Goal: Transaction & Acquisition: Purchase product/service

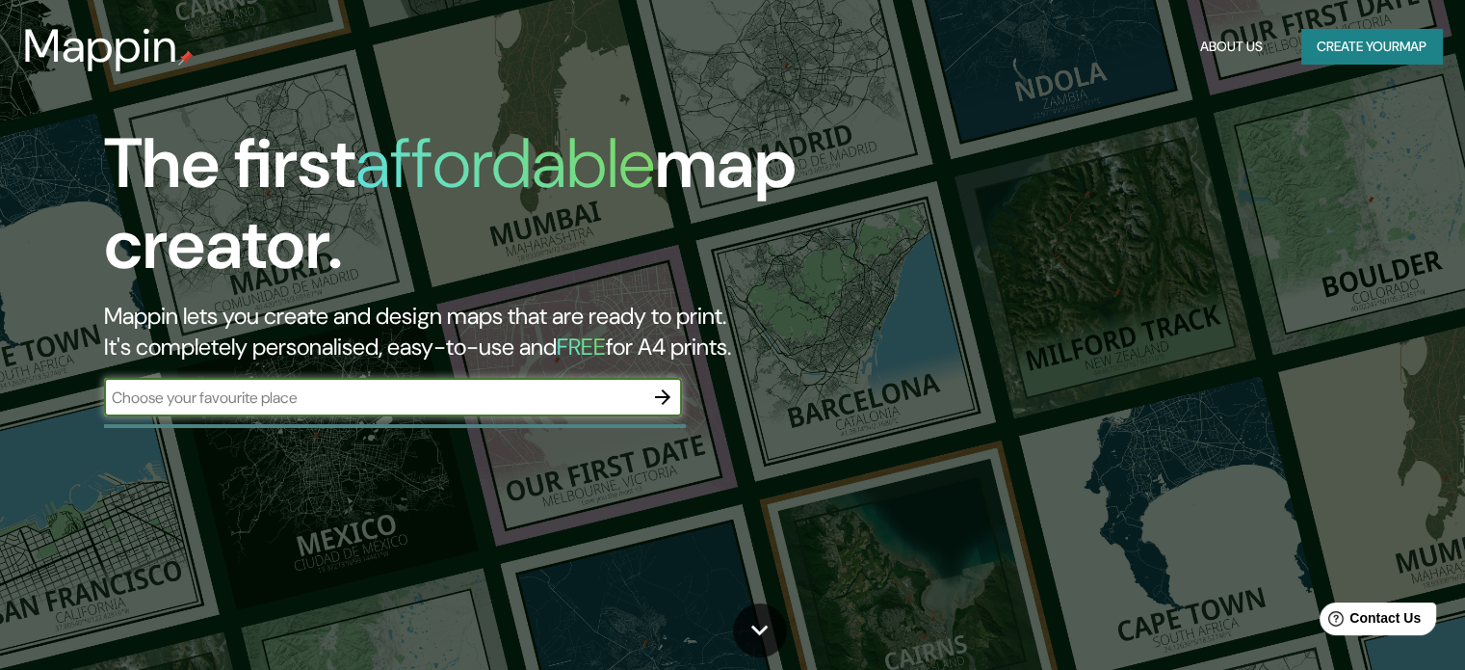
click at [472, 396] on input "text" at bounding box center [374, 397] width 540 height 22
type input "-27.805818373189254, -64.24982470855875"
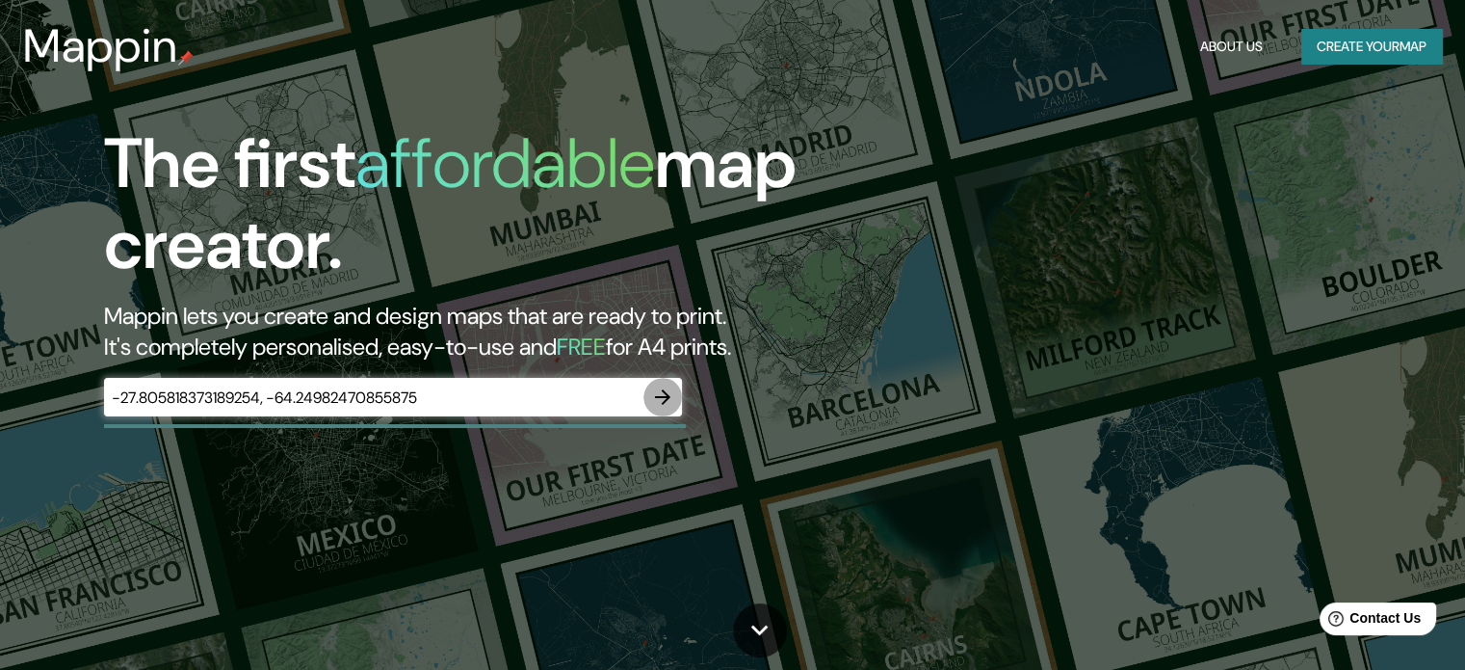
click at [649, 398] on button "button" at bounding box center [663, 397] width 39 height 39
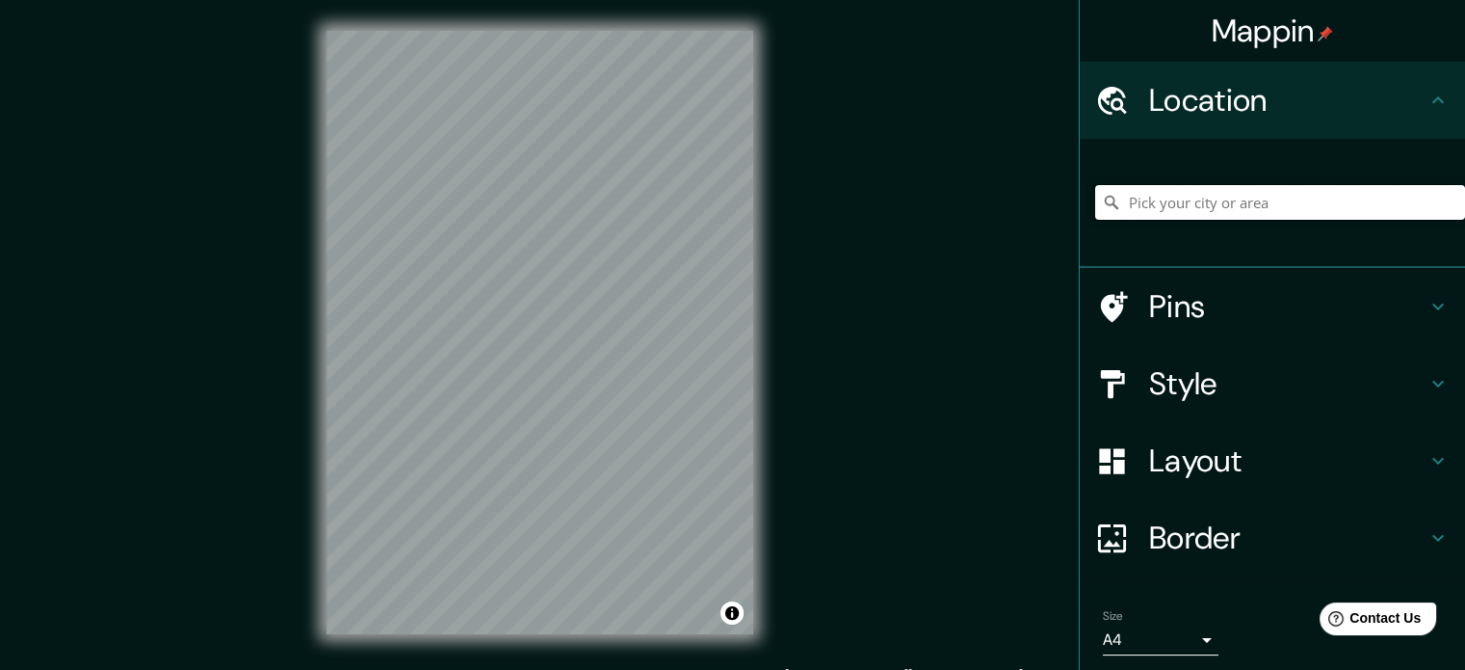
click at [1229, 188] on input "Pick your city or area" at bounding box center [1280, 202] width 370 height 35
paste input "-27.805818373189254, -64.24982470855875"
click at [1417, 191] on input "-27.805818373189254, -64.24982470855875" at bounding box center [1280, 202] width 370 height 35
type input "-27.805818373189254, -64.24982470855875"
click at [1100, 189] on input "-27.805818373189254, -64.24982470855875" at bounding box center [1280, 202] width 370 height 35
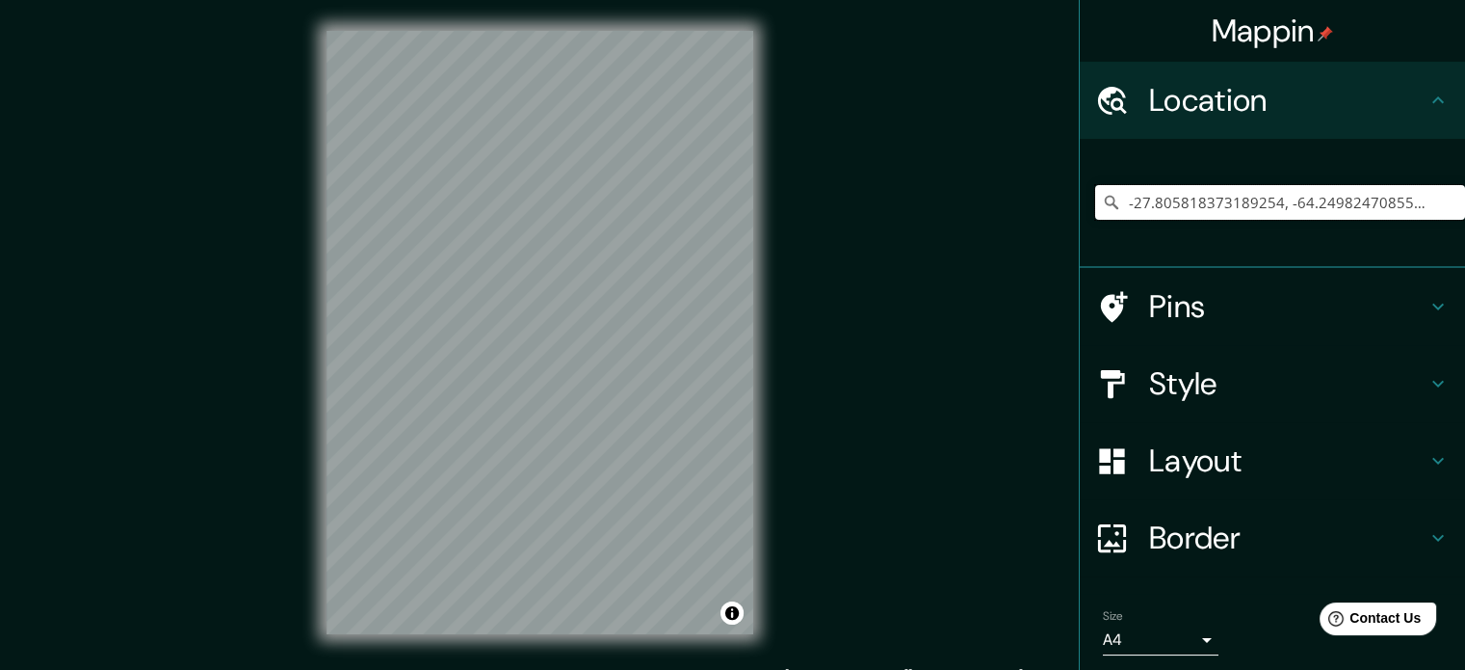
click at [1396, 210] on input "-27.805818373189254, -64.24982470855875" at bounding box center [1280, 202] width 370 height 35
click at [1425, 206] on input "-27.805818373189254, -64.24982470855875" at bounding box center [1280, 202] width 370 height 35
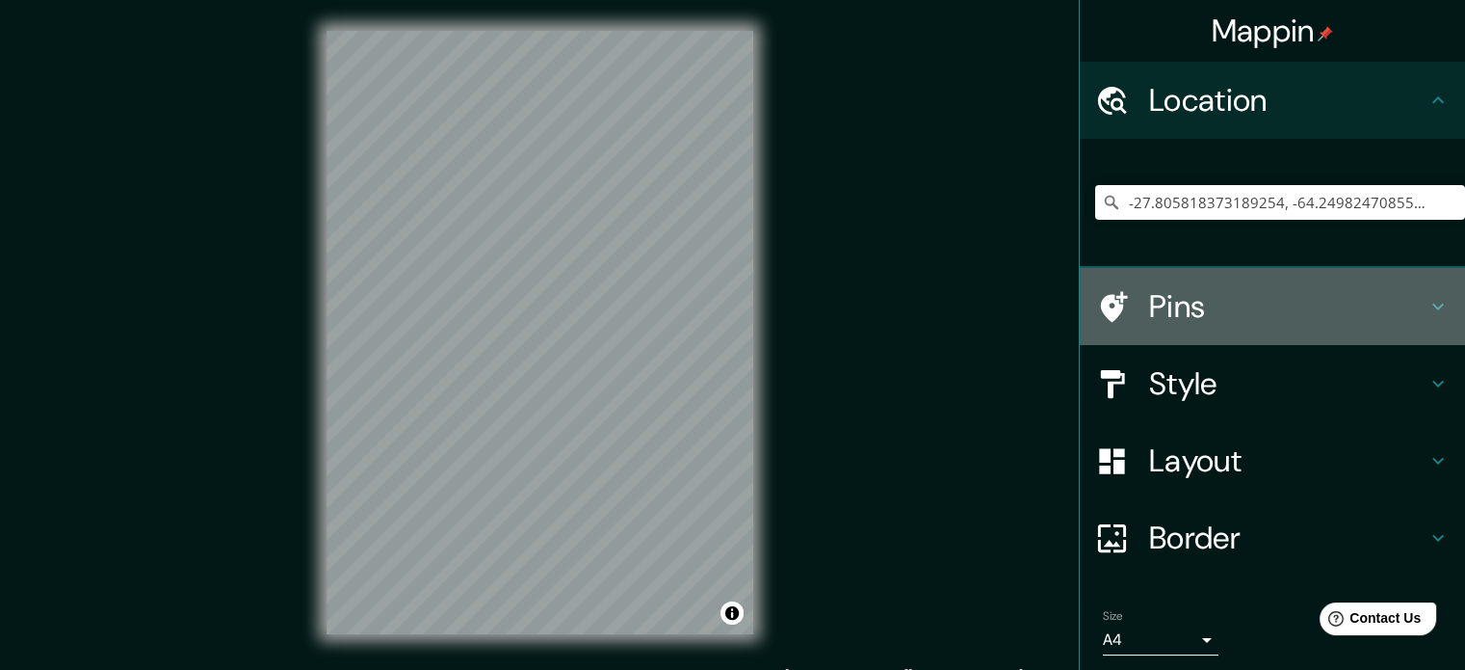
click at [1322, 285] on div "Pins" at bounding box center [1272, 306] width 385 height 77
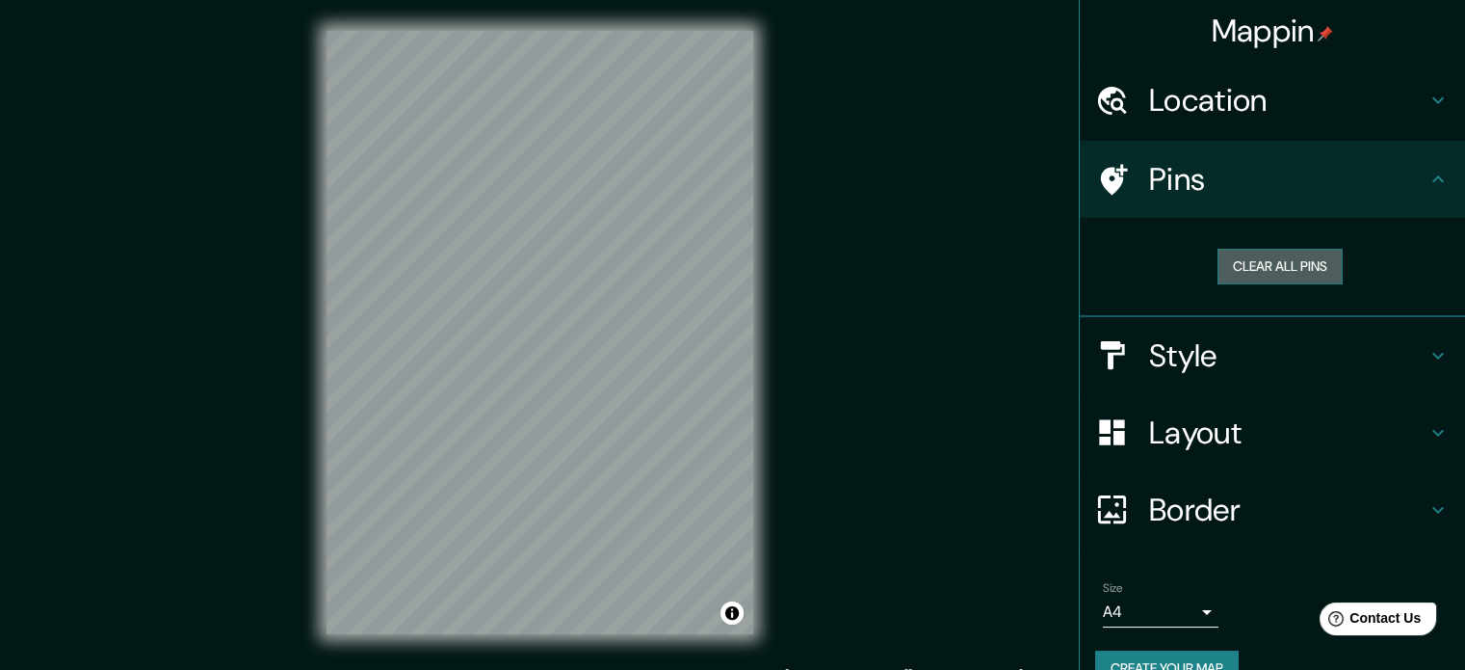
click at [1273, 266] on button "Clear all pins" at bounding box center [1280, 267] width 125 height 36
click at [1191, 377] on div "Style" at bounding box center [1272, 355] width 385 height 77
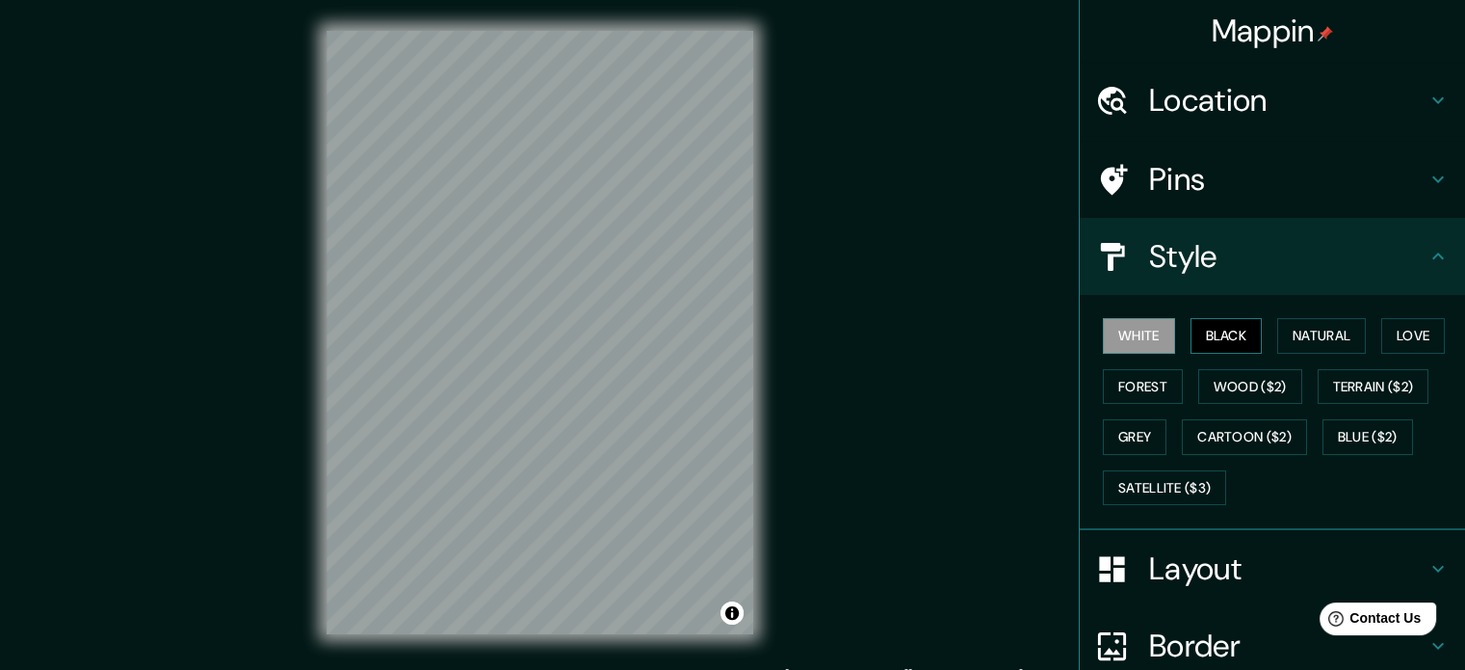
click at [1220, 319] on button "Black" at bounding box center [1227, 336] width 72 height 36
click at [1303, 340] on button "Natural" at bounding box center [1322, 336] width 89 height 36
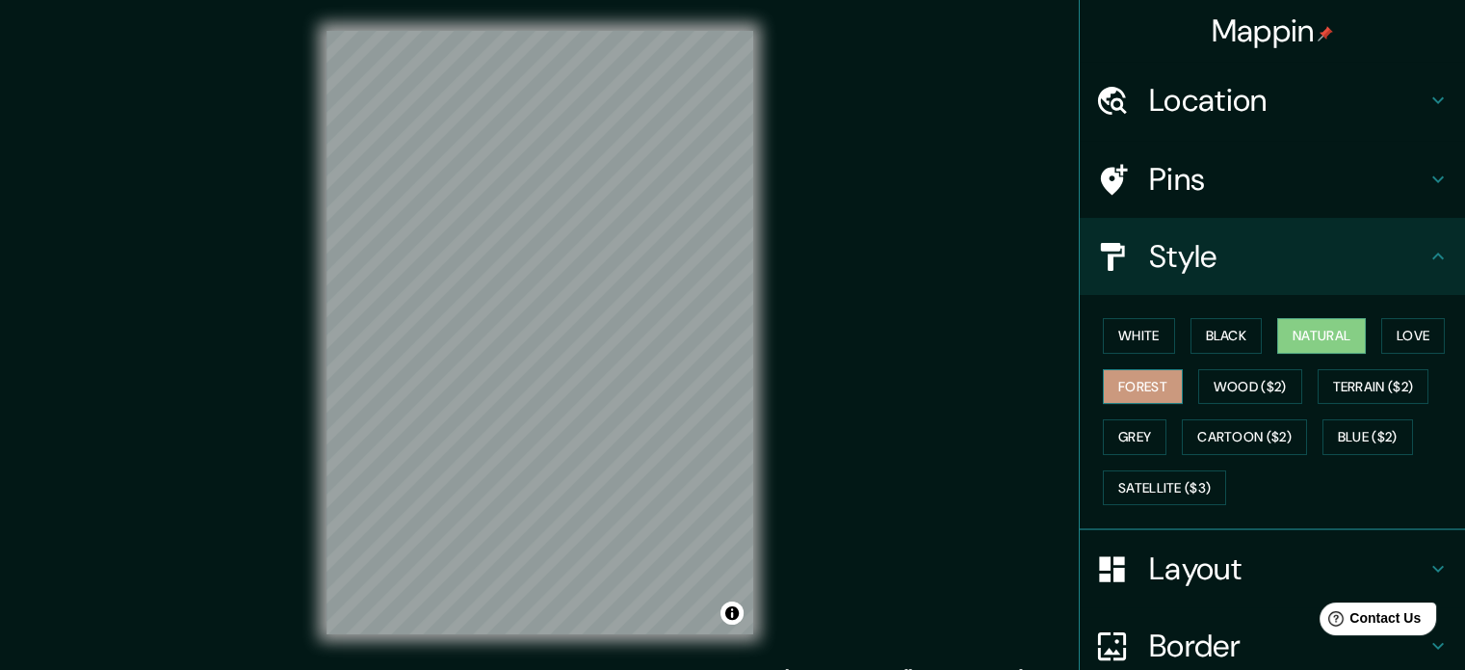
click at [1139, 394] on button "Forest" at bounding box center [1143, 387] width 80 height 36
click at [1339, 435] on button "Blue ($2)" at bounding box center [1368, 437] width 91 height 36
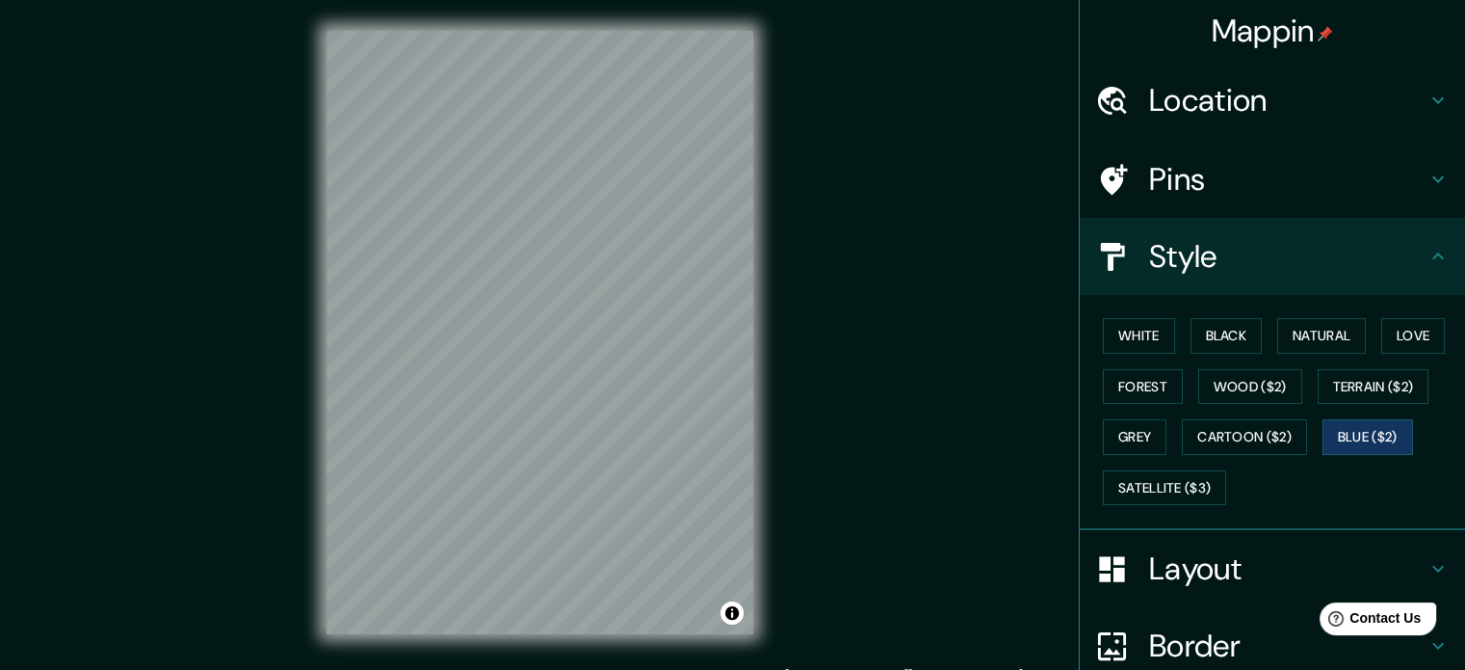
scroll to position [25, 0]
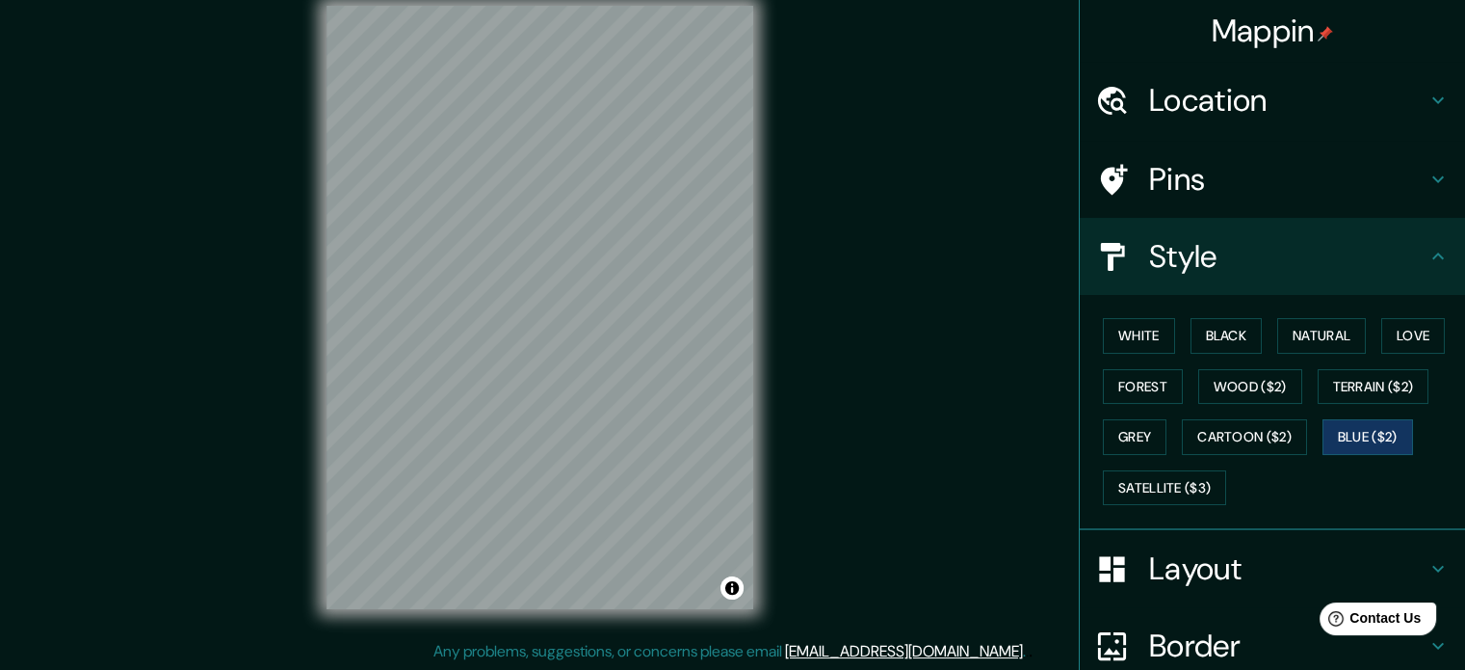
click at [1237, 81] on h4 "Location" at bounding box center [1287, 100] width 277 height 39
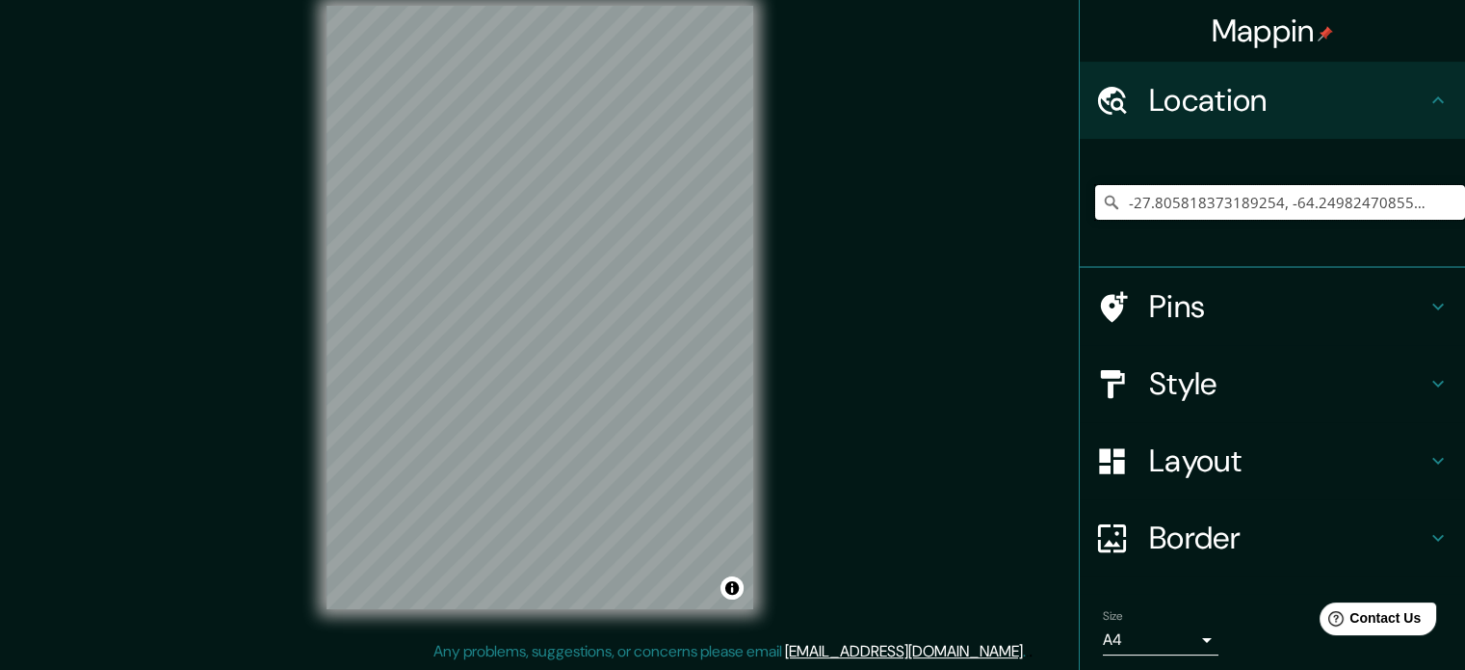
click at [1233, 196] on input "-27.805818373189254, -64.24982470855875" at bounding box center [1280, 202] width 370 height 35
click at [1405, 211] on input "-27.805818373189254, -64.24982470855875" at bounding box center [1280, 202] width 370 height 35
click at [1403, 211] on input "-27.805818373189254, -64.24982470855875" at bounding box center [1280, 202] width 370 height 35
drag, startPoint x: 1431, startPoint y: 203, endPoint x: 1017, endPoint y: 226, distance: 414.0
click at [1017, 226] on div "Mappin Location [GEOGRAPHIC_DATA] Pins Style Layout Border Choose a border. Hin…" at bounding box center [732, 323] width 1465 height 696
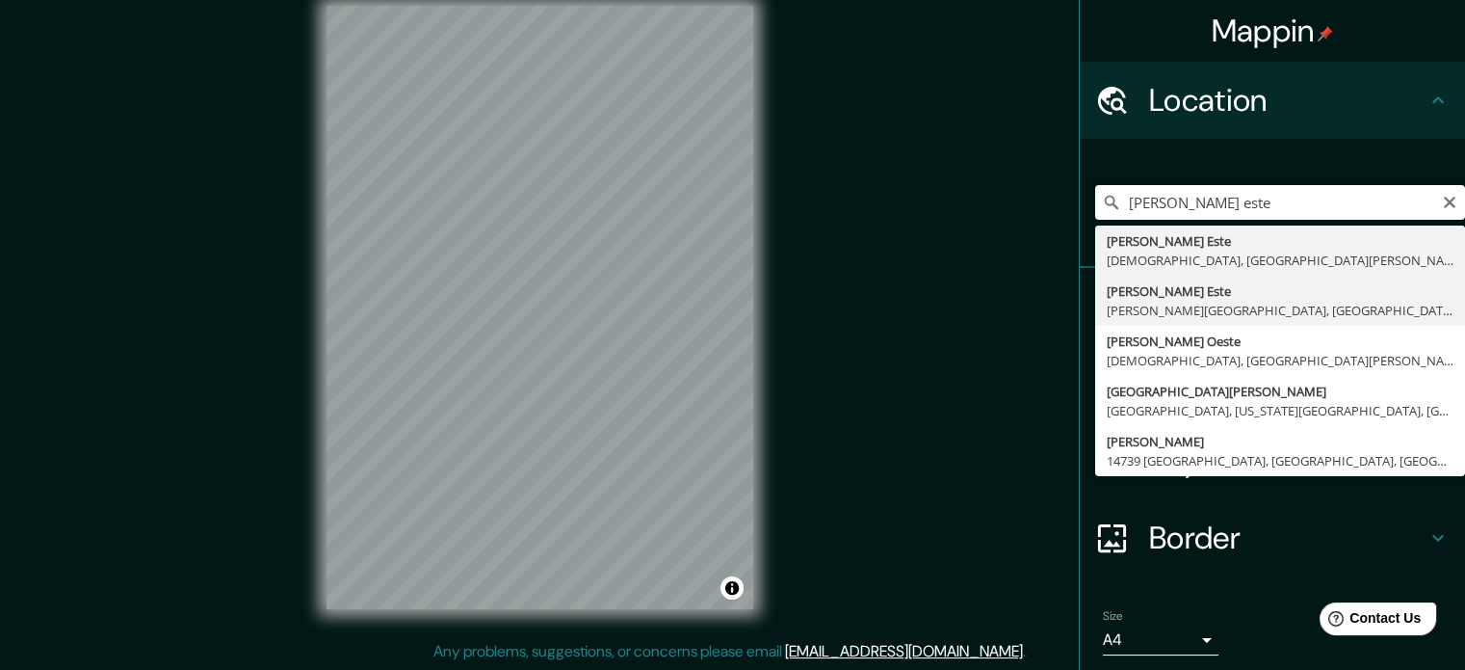
type input "[PERSON_NAME] Este, [PERSON_NAME][GEOGRAPHIC_DATA], [GEOGRAPHIC_DATA][PERSON_NA…"
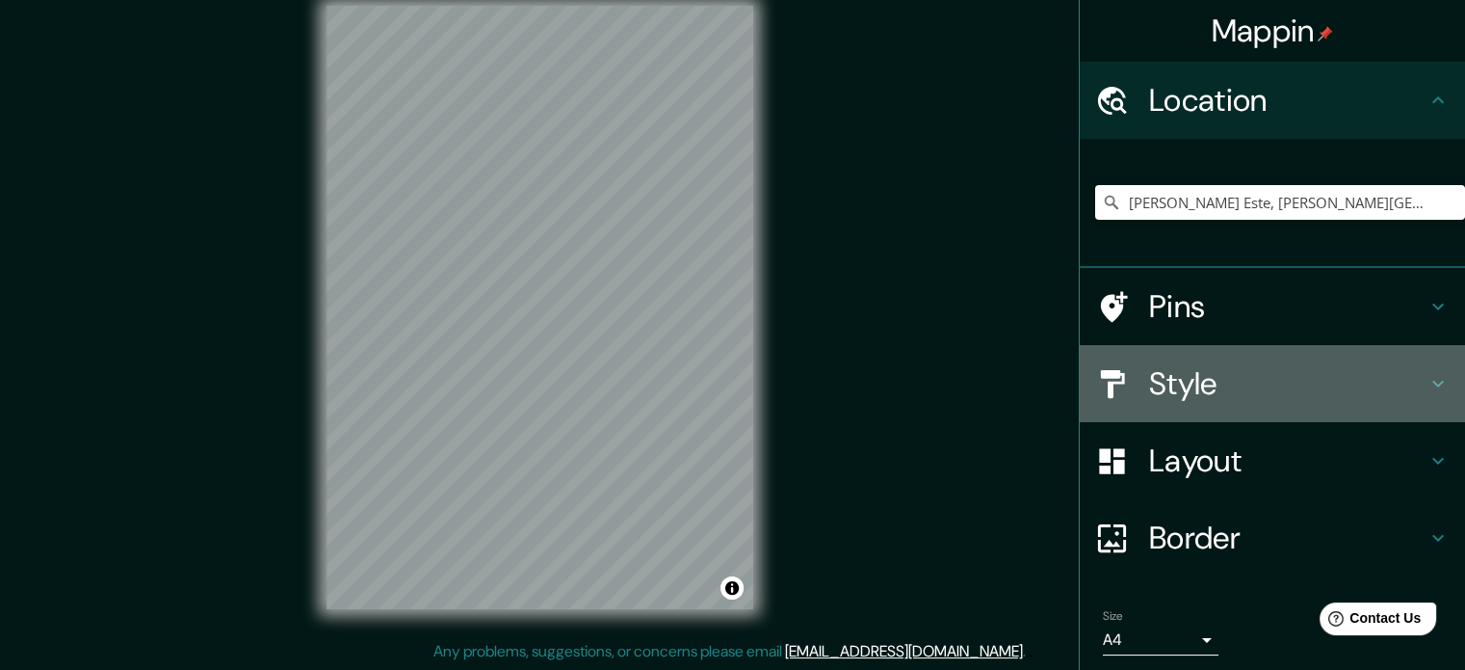
click at [1354, 401] on h4 "Style" at bounding box center [1287, 383] width 277 height 39
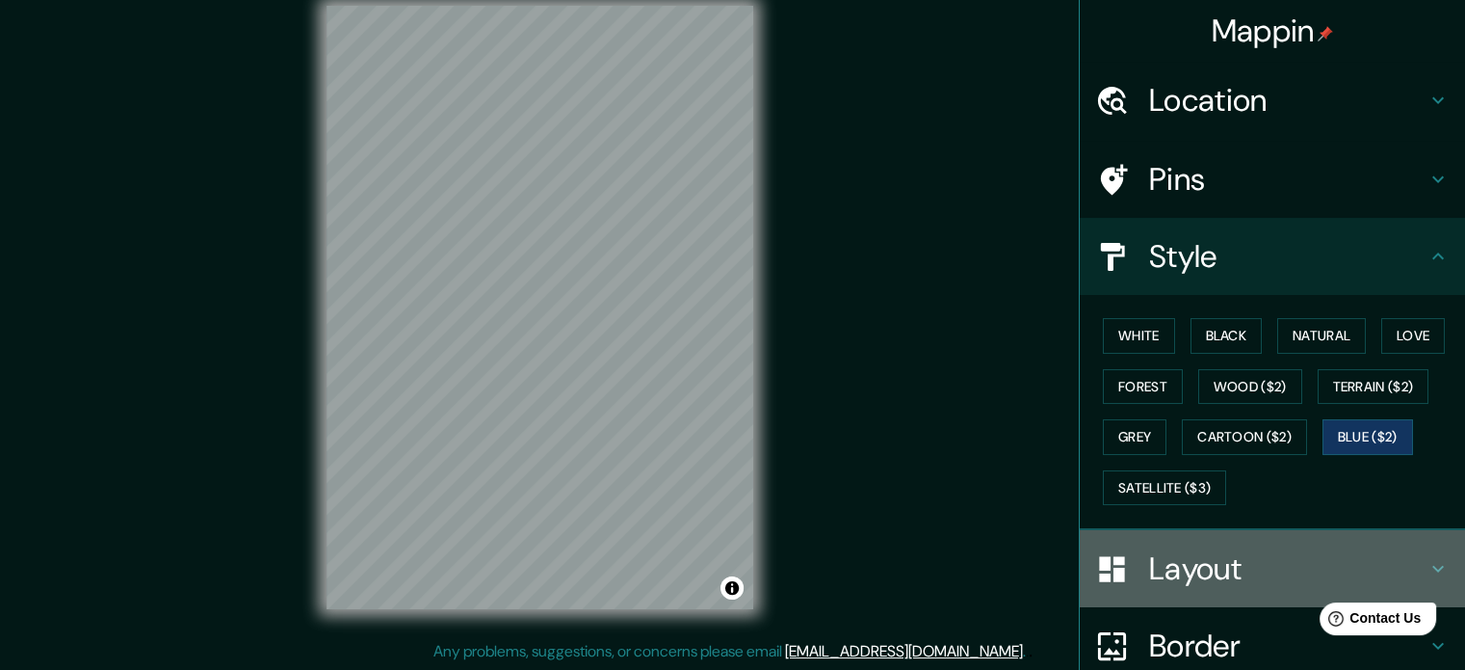
click at [1222, 562] on h4 "Layout" at bounding box center [1287, 568] width 277 height 39
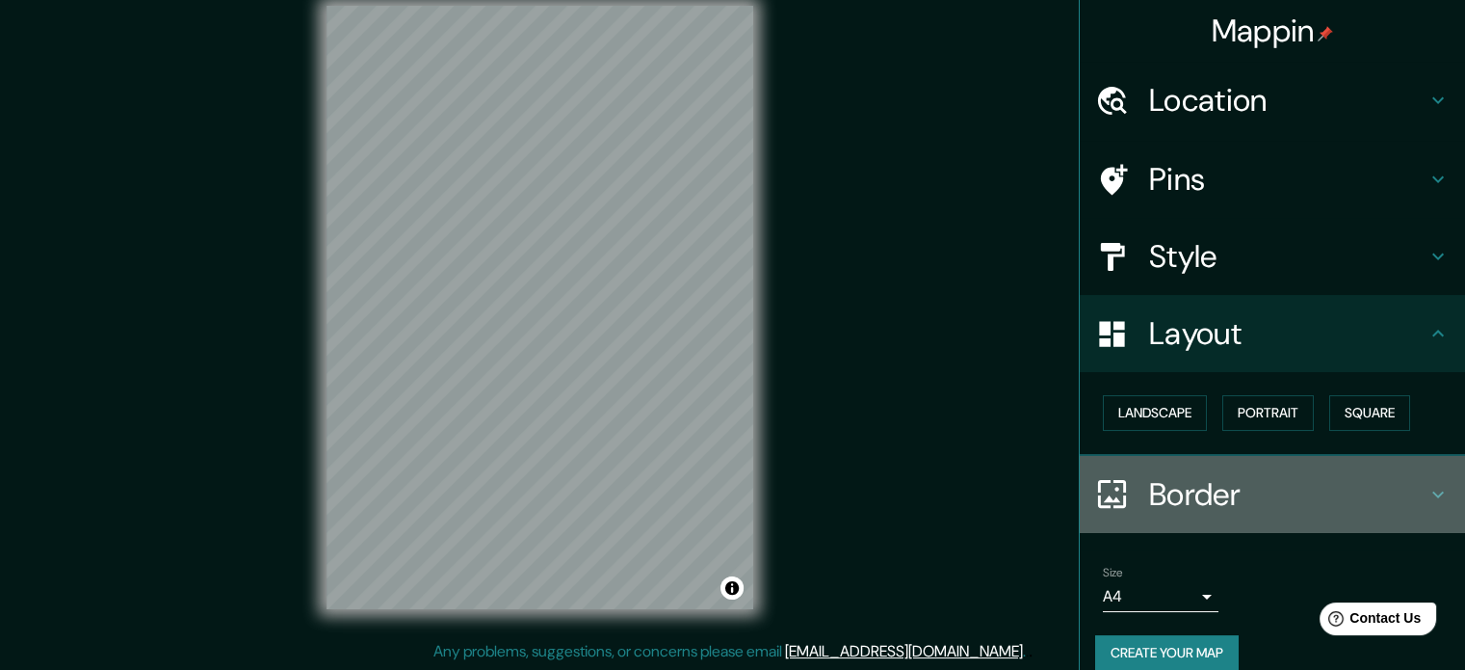
click at [1220, 496] on h4 "Border" at bounding box center [1287, 494] width 277 height 39
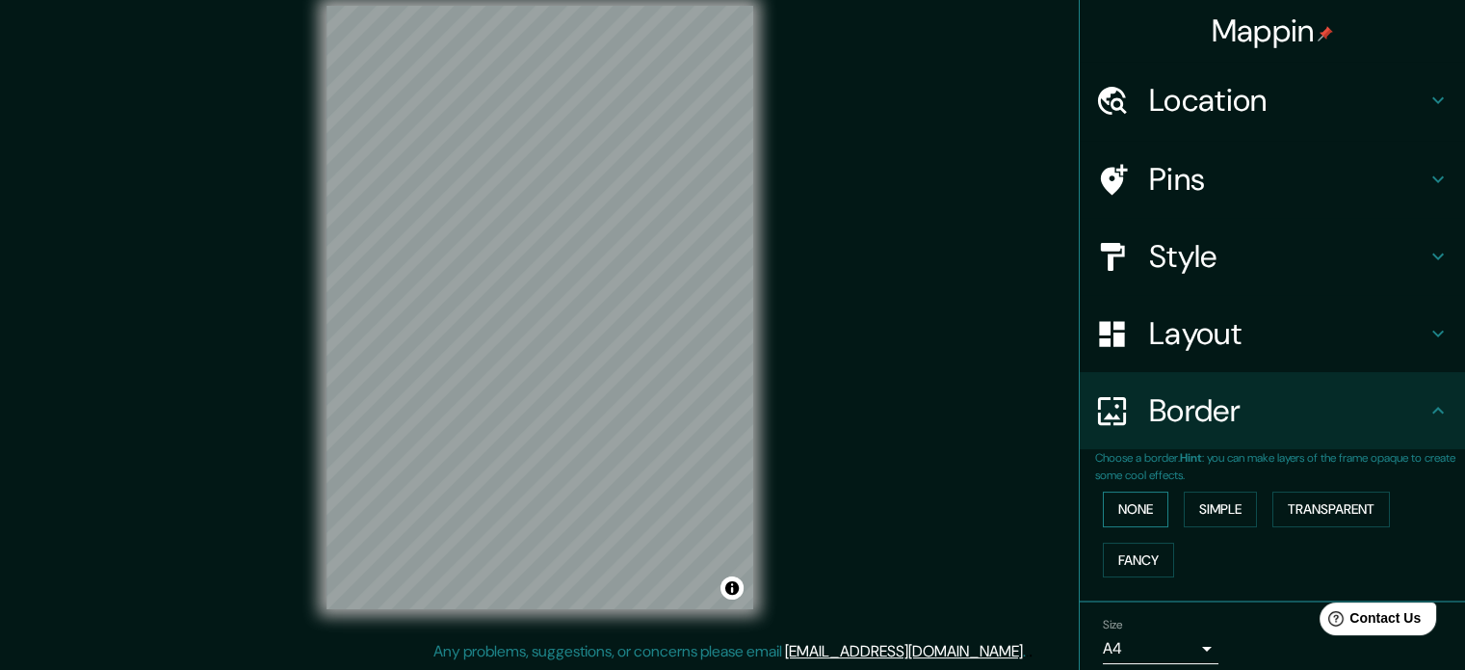
click at [1149, 513] on button "None" at bounding box center [1136, 509] width 66 height 36
click at [1219, 505] on button "Simple" at bounding box center [1220, 509] width 73 height 36
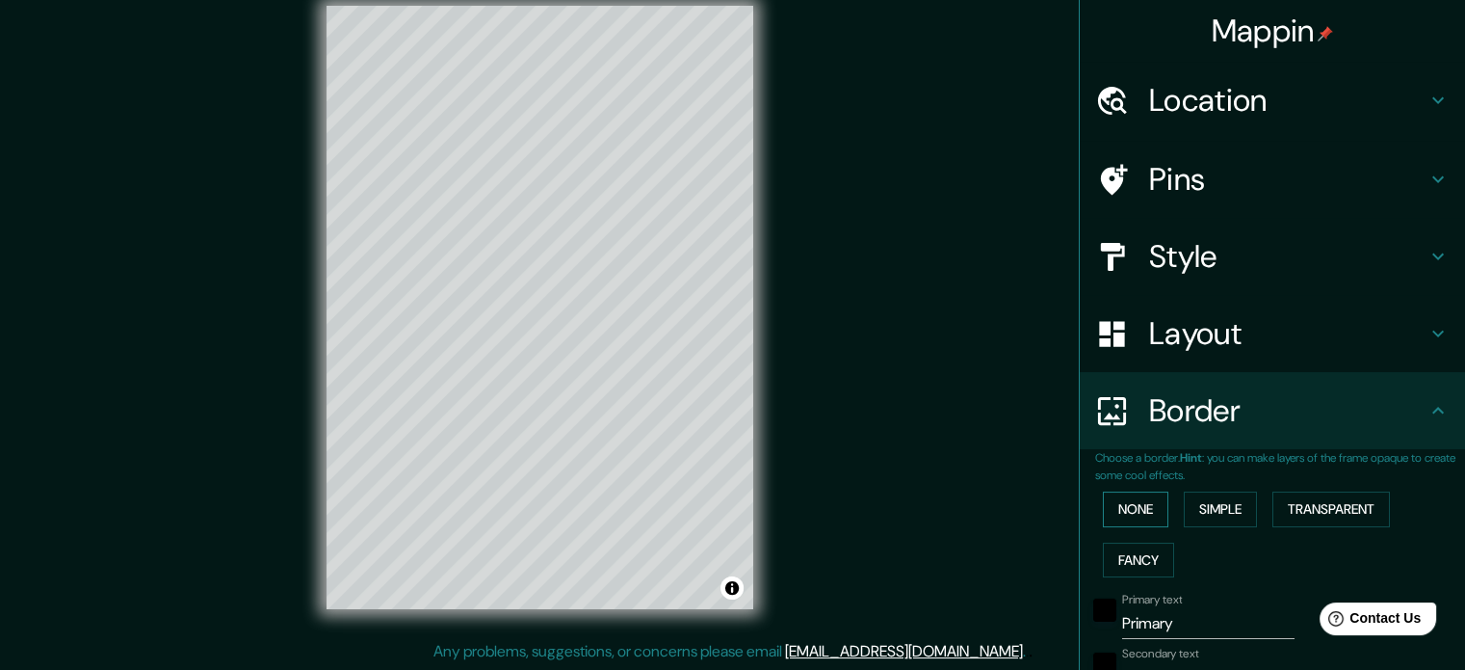
click at [1130, 508] on button "None" at bounding box center [1136, 509] width 66 height 36
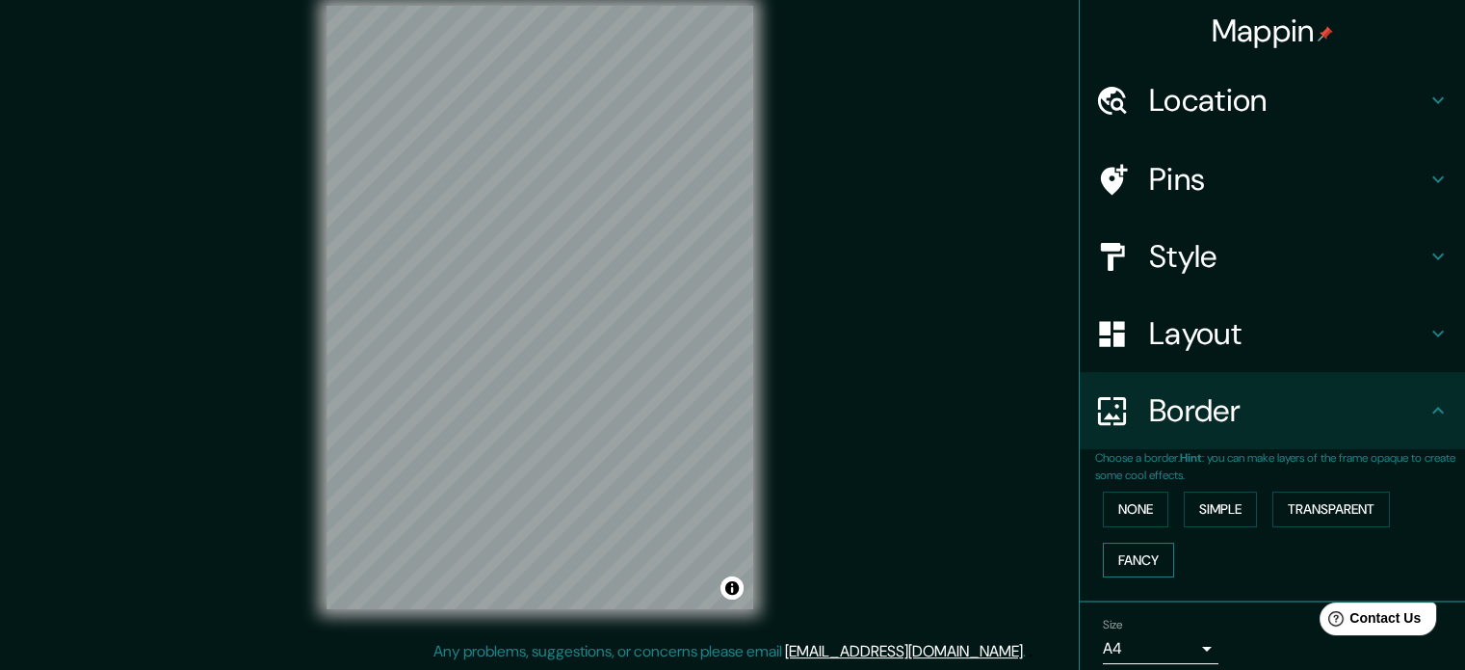
click at [1103, 555] on button "Fancy" at bounding box center [1138, 560] width 71 height 36
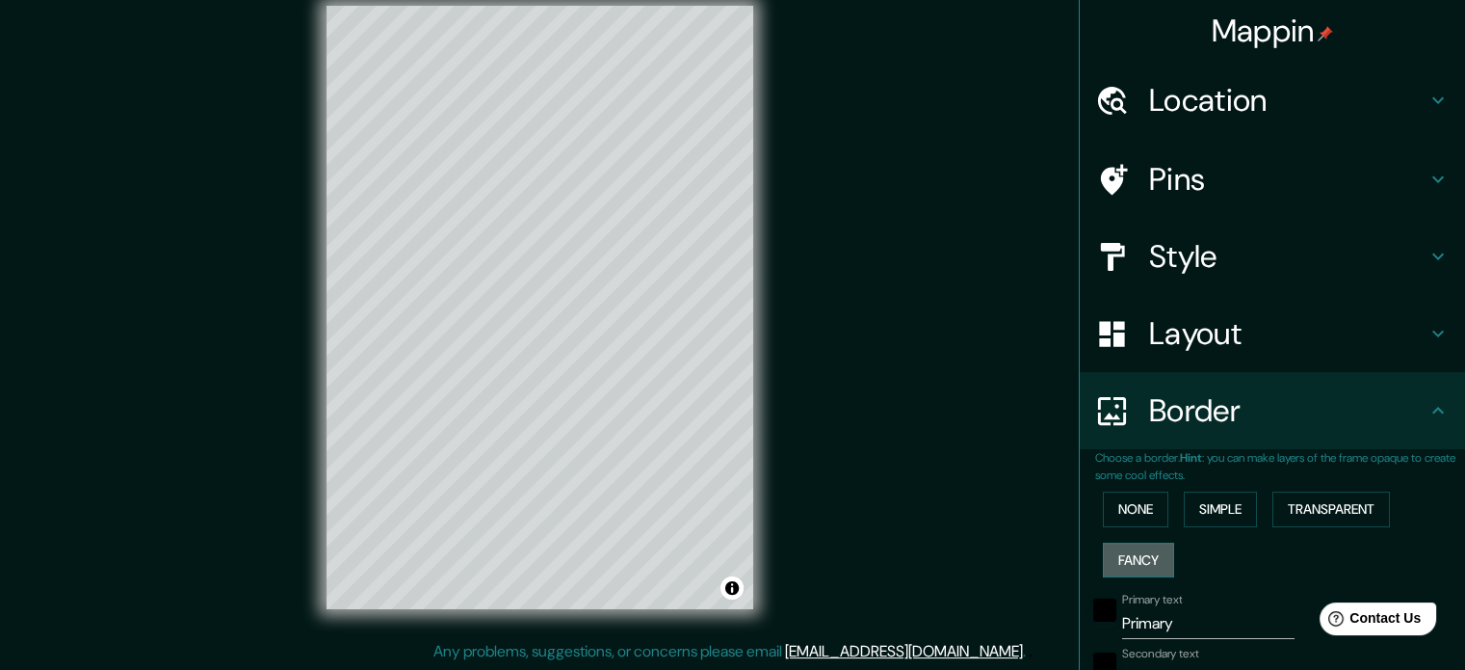
click at [1103, 555] on button "Fancy" at bounding box center [1138, 560] width 71 height 36
type input "177"
type input "35"
type input "18"
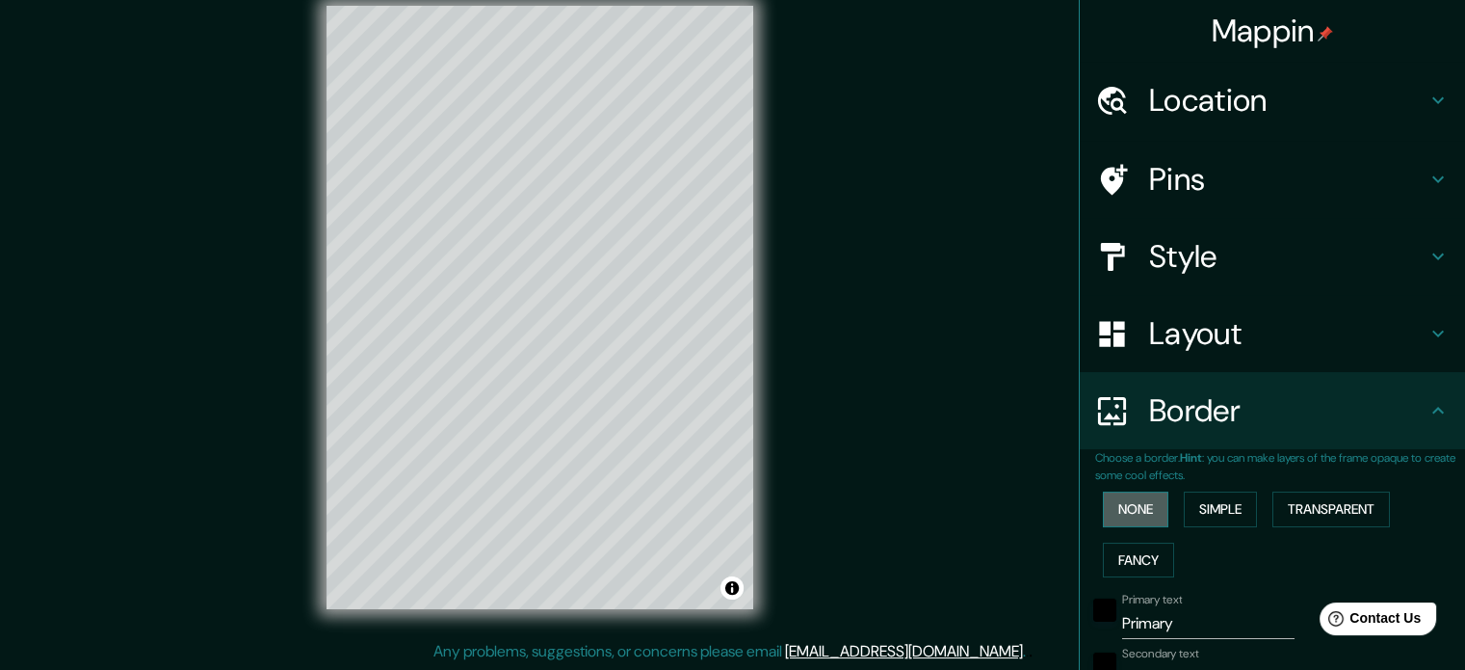
click at [1137, 505] on button "None" at bounding box center [1136, 509] width 66 height 36
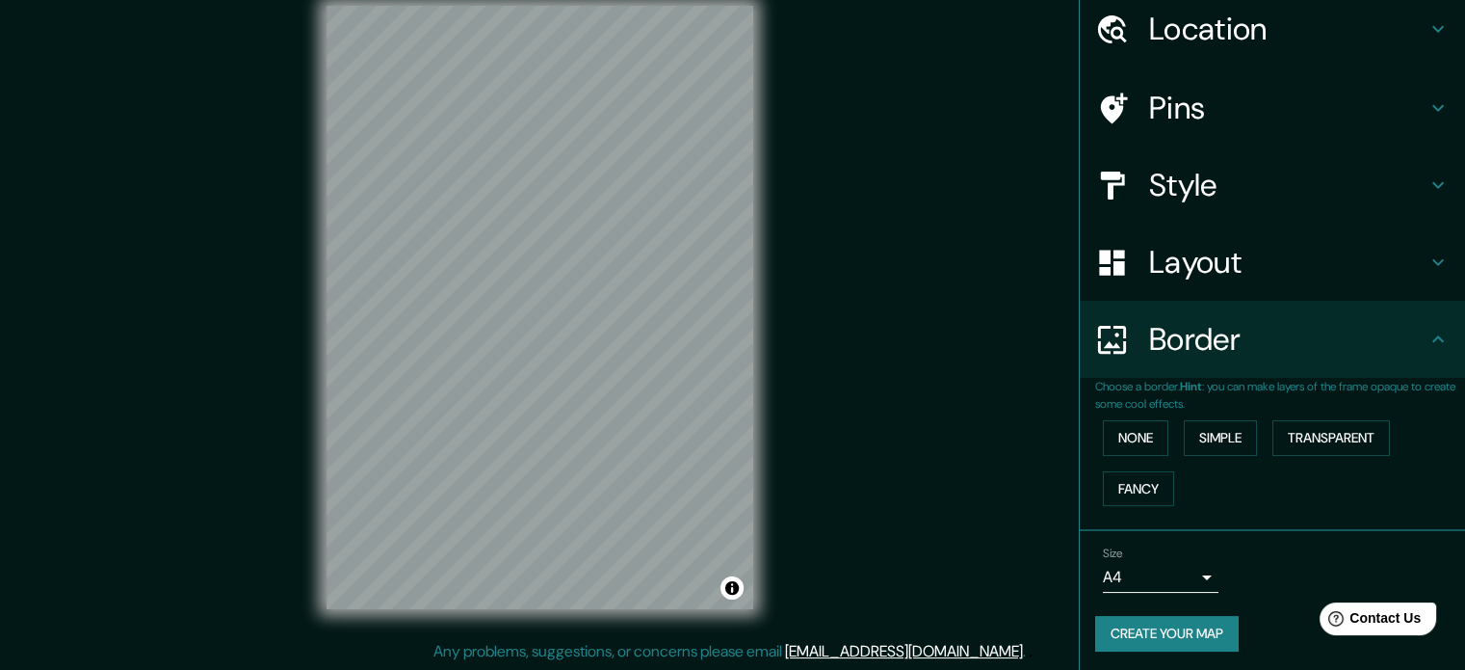
scroll to position [73, 0]
click at [1166, 563] on body "Mappin Location [PERSON_NAME][GEOGRAPHIC_DATA], [PERSON_NAME][GEOGRAPHIC_DATA],…" at bounding box center [732, 310] width 1465 height 670
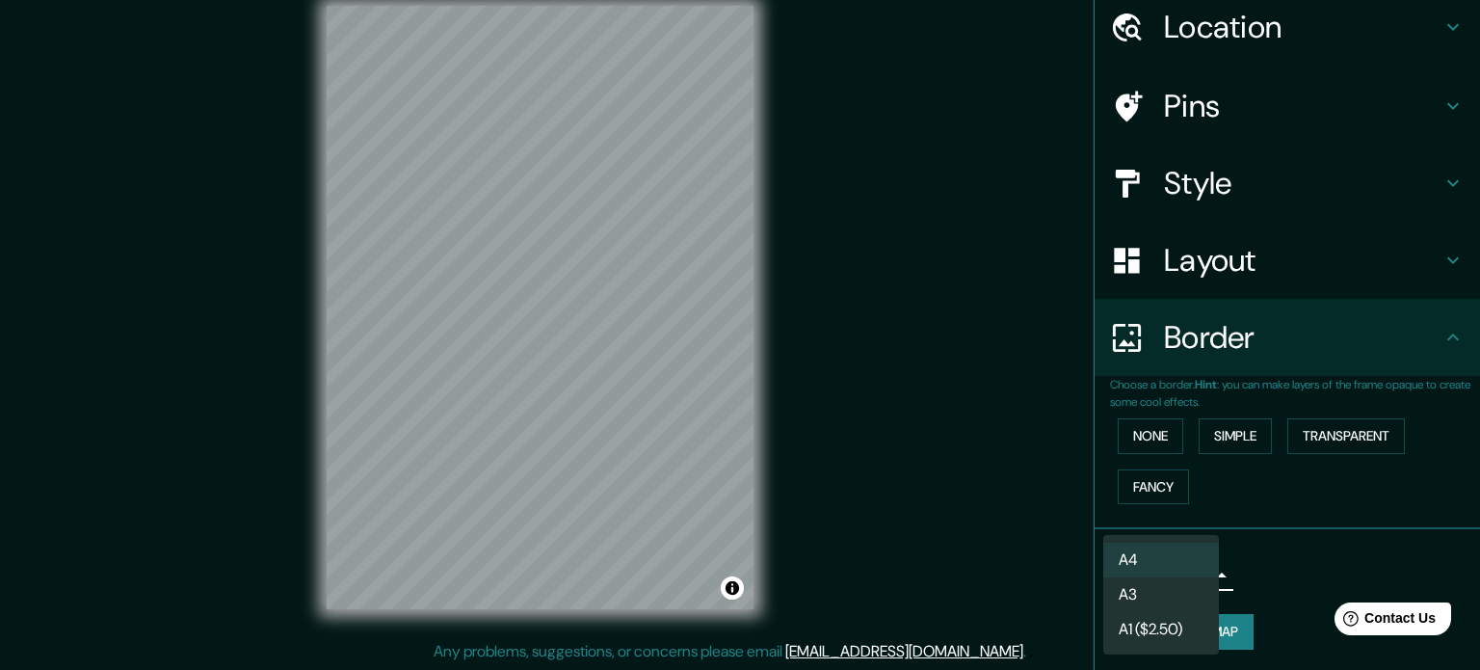
click at [1148, 586] on li "A3" at bounding box center [1161, 594] width 116 height 35
click at [1175, 577] on body "Mappin Location [PERSON_NAME][GEOGRAPHIC_DATA], [PERSON_NAME][GEOGRAPHIC_DATA],…" at bounding box center [740, 310] width 1480 height 670
click at [1154, 585] on li "A3" at bounding box center [1161, 594] width 116 height 35
click at [1168, 562] on body "Mappin Location [PERSON_NAME][GEOGRAPHIC_DATA], [PERSON_NAME][GEOGRAPHIC_DATA],…" at bounding box center [740, 310] width 1480 height 670
click at [1172, 559] on li "A4" at bounding box center [1161, 559] width 116 height 35
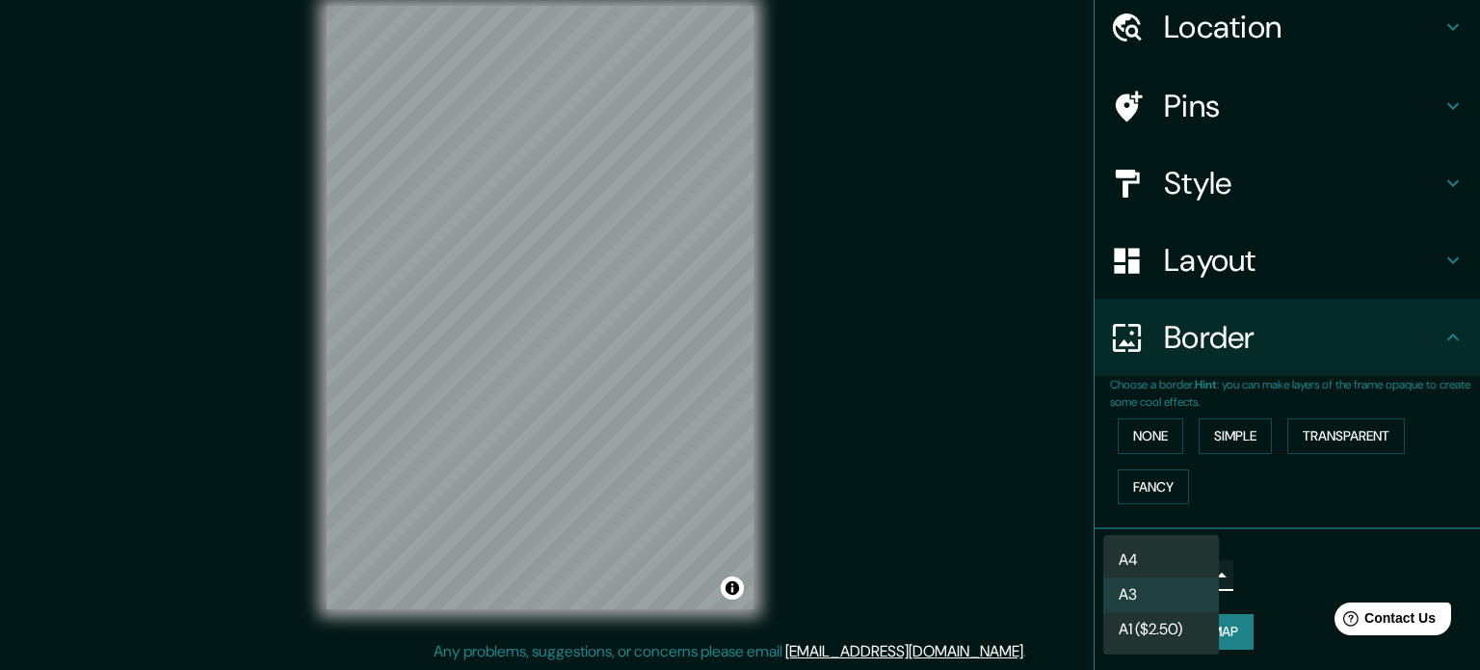
type input "single"
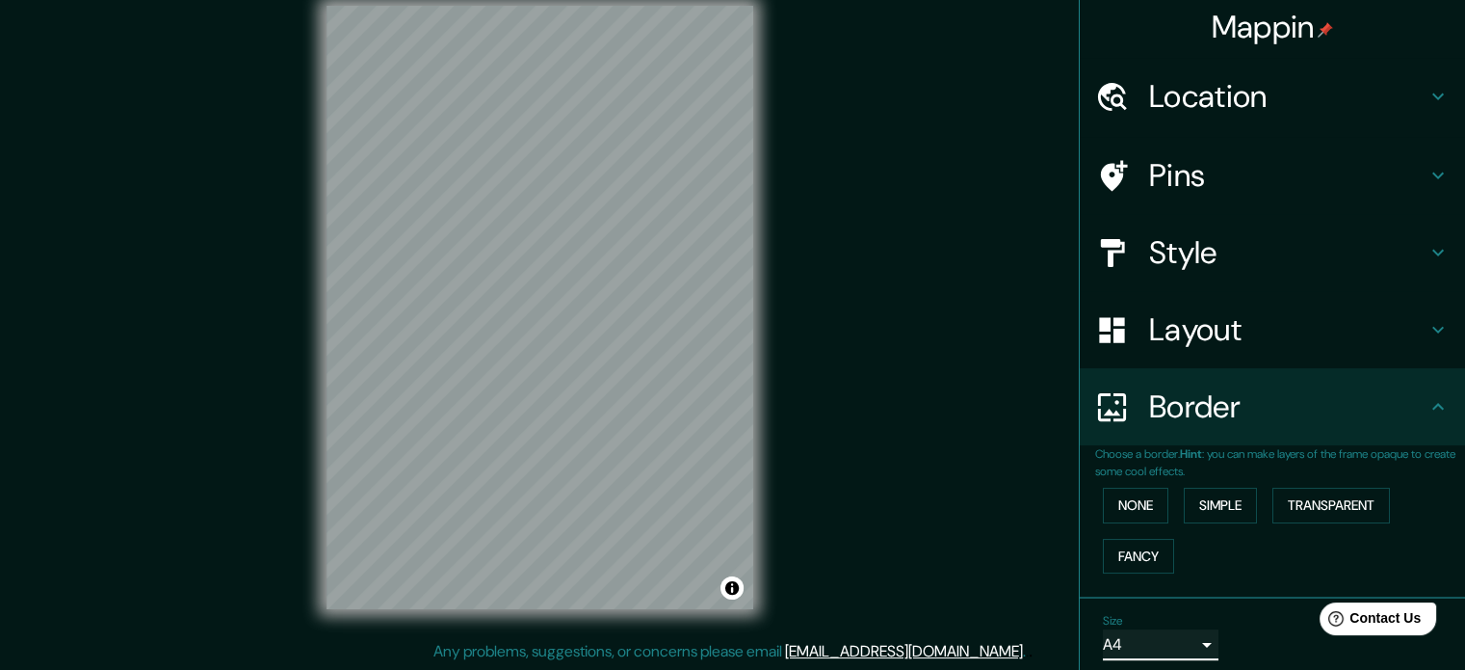
scroll to position [0, 0]
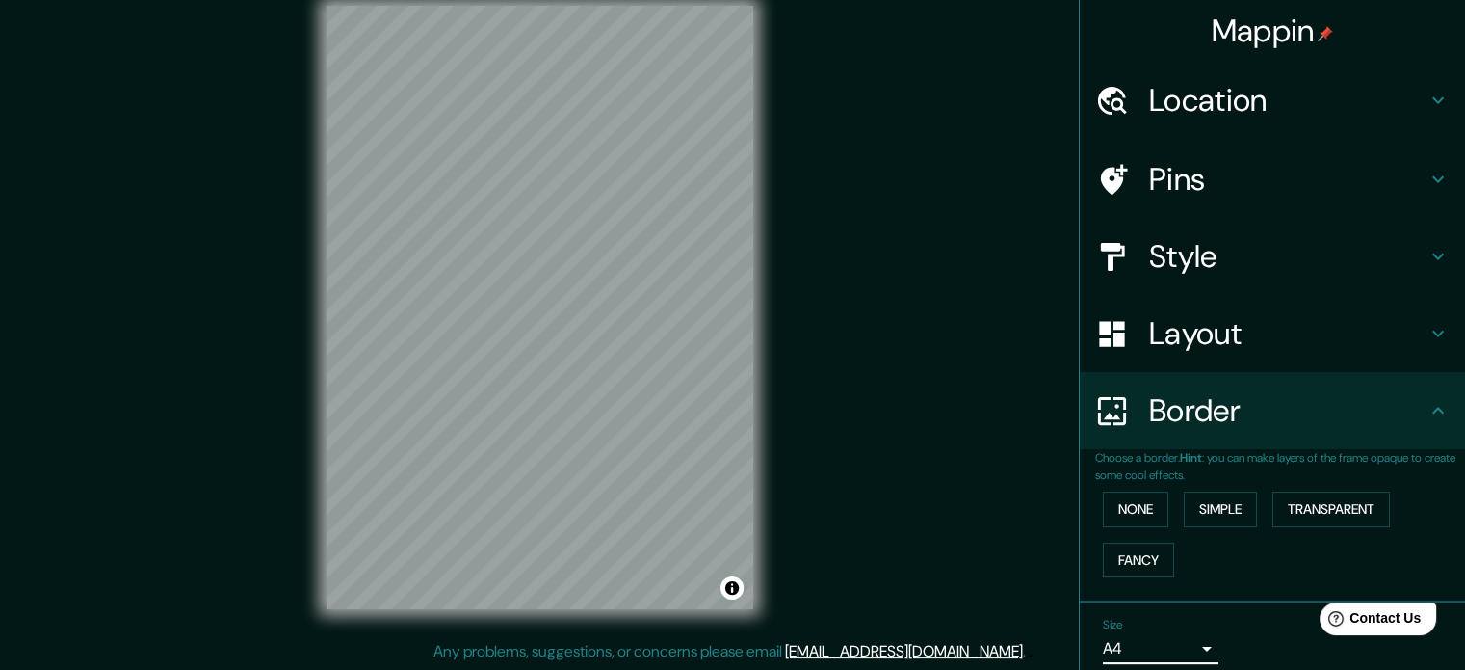
click at [1191, 202] on div "Pins" at bounding box center [1272, 179] width 385 height 77
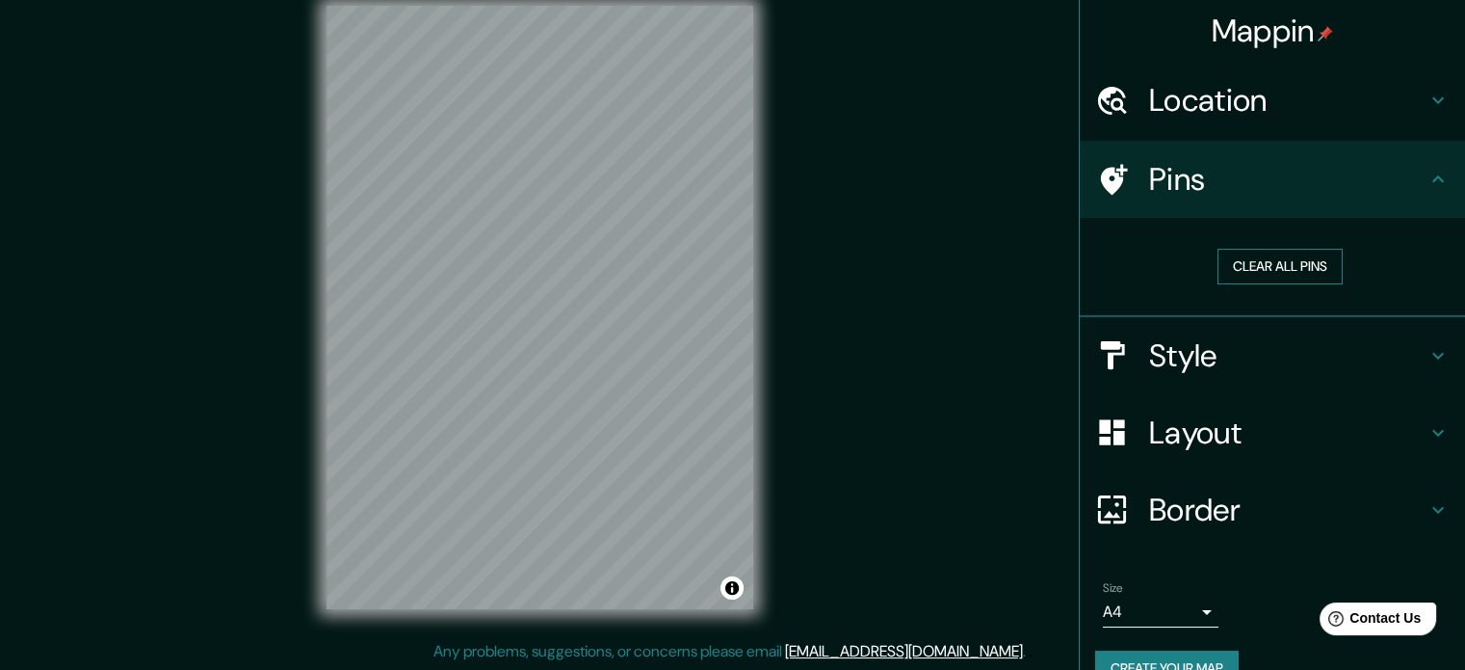
click at [1223, 276] on button "Clear all pins" at bounding box center [1280, 267] width 125 height 36
click at [1276, 171] on h4 "Pins" at bounding box center [1287, 179] width 277 height 39
click at [1306, 277] on button "Clear all pins" at bounding box center [1280, 267] width 125 height 36
click at [1233, 263] on button "Clear all pins" at bounding box center [1280, 267] width 125 height 36
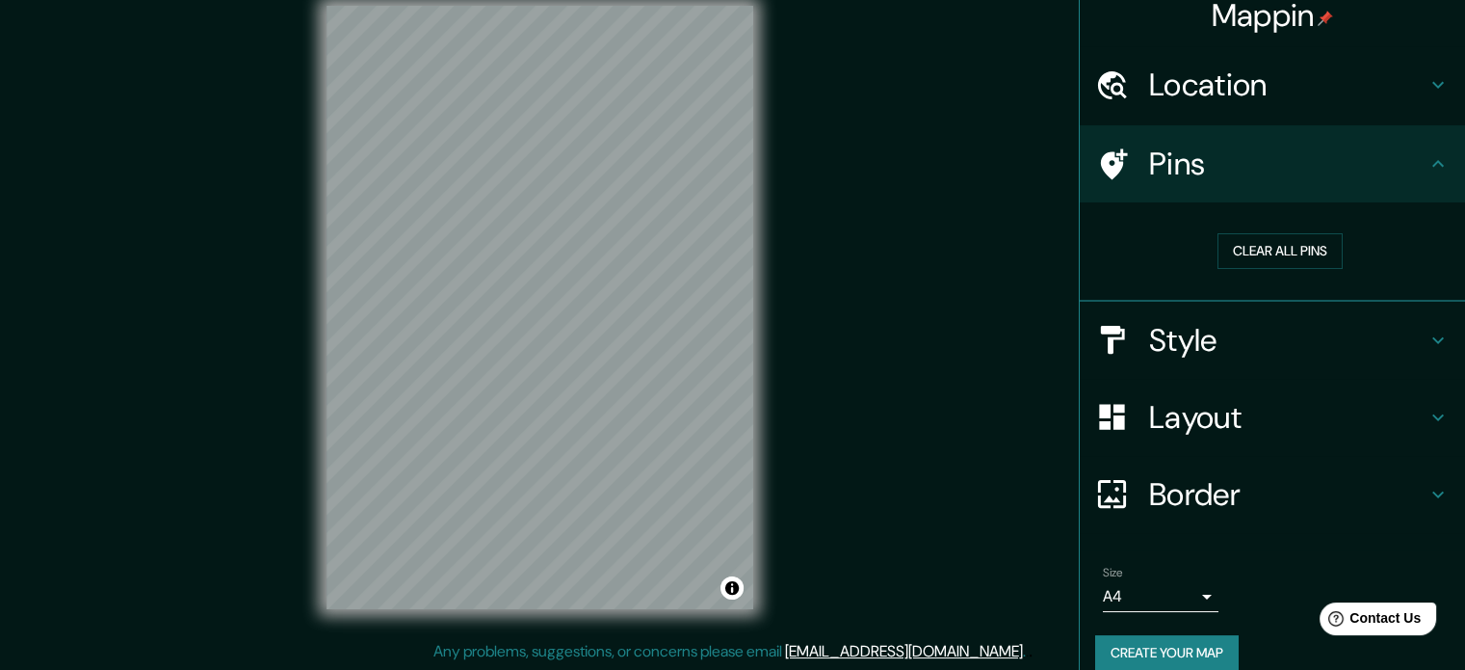
scroll to position [37, 0]
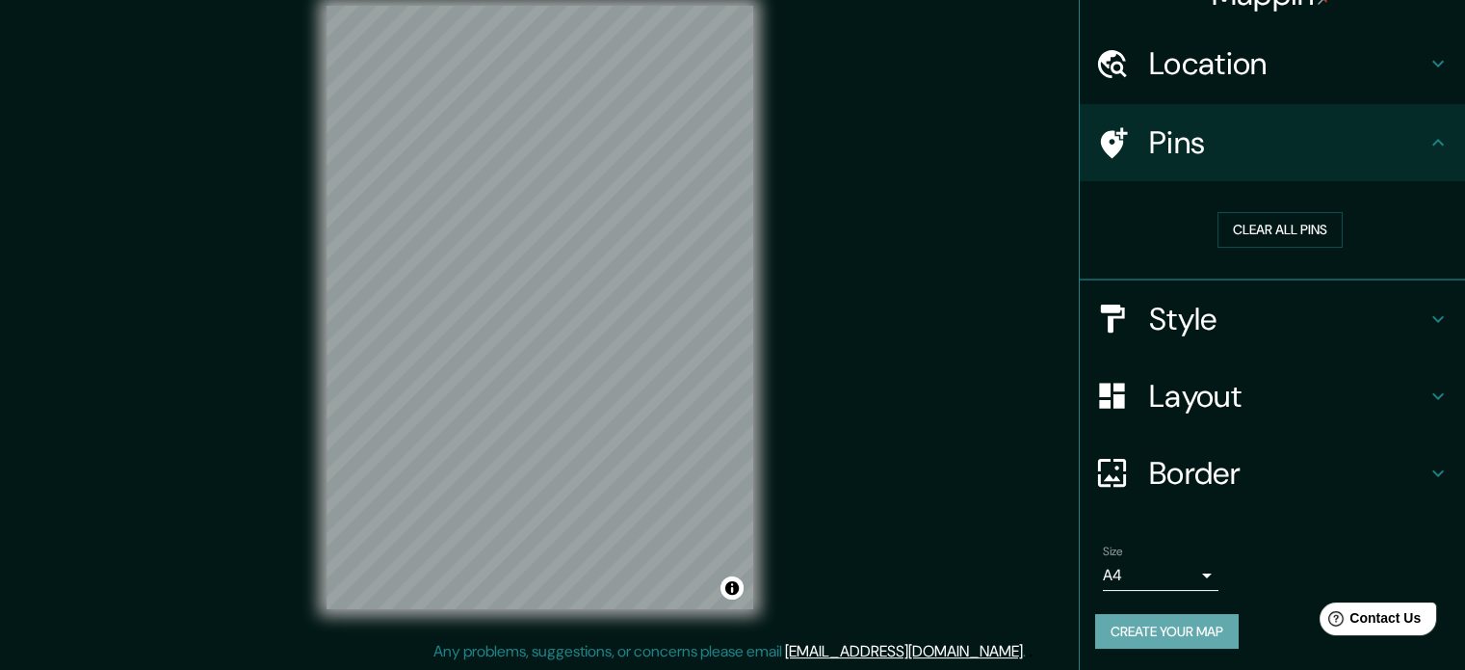
click at [1202, 617] on button "Create your map" at bounding box center [1167, 632] width 144 height 36
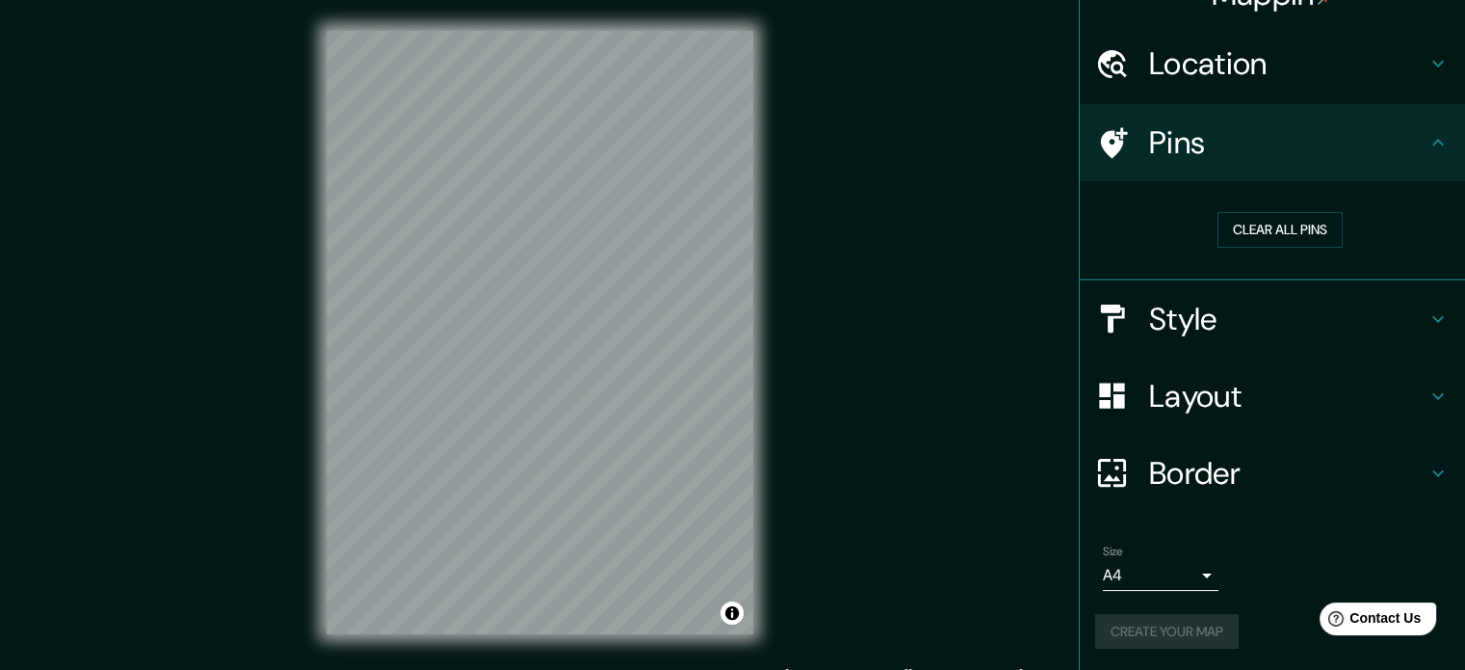
click at [903, 486] on div "Mappin Location [PERSON_NAME][GEOGRAPHIC_DATA], [PERSON_NAME][GEOGRAPHIC_DATA],…" at bounding box center [732, 348] width 1465 height 696
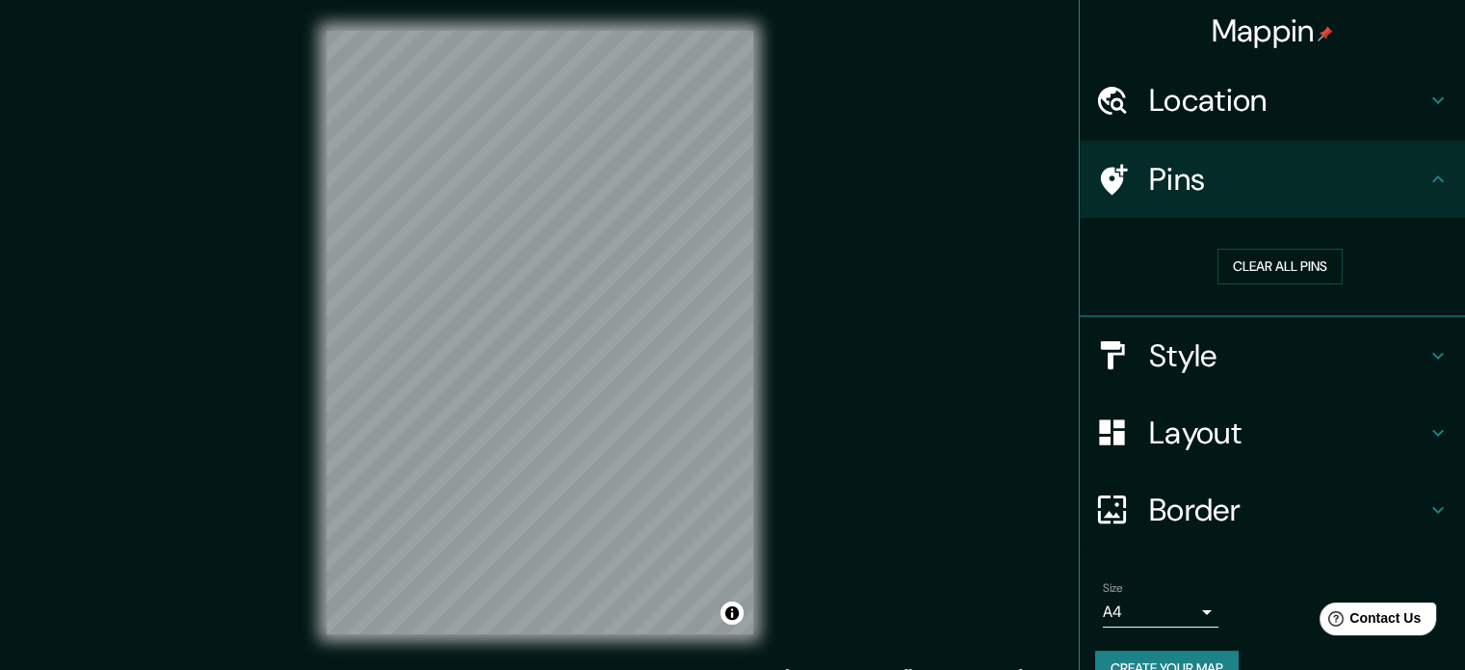
click at [1151, 664] on button "Create your map" at bounding box center [1167, 668] width 144 height 36
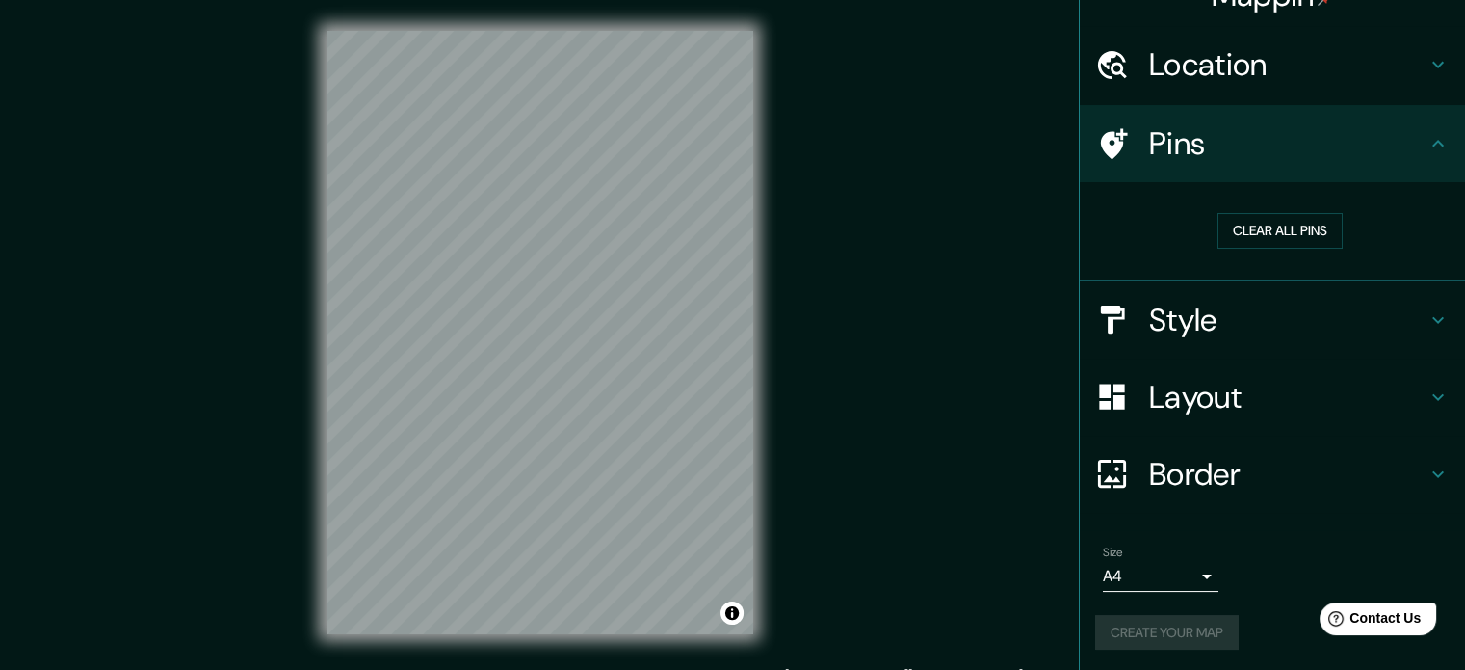
scroll to position [37, 0]
click at [1280, 133] on h4 "Pins" at bounding box center [1287, 142] width 277 height 39
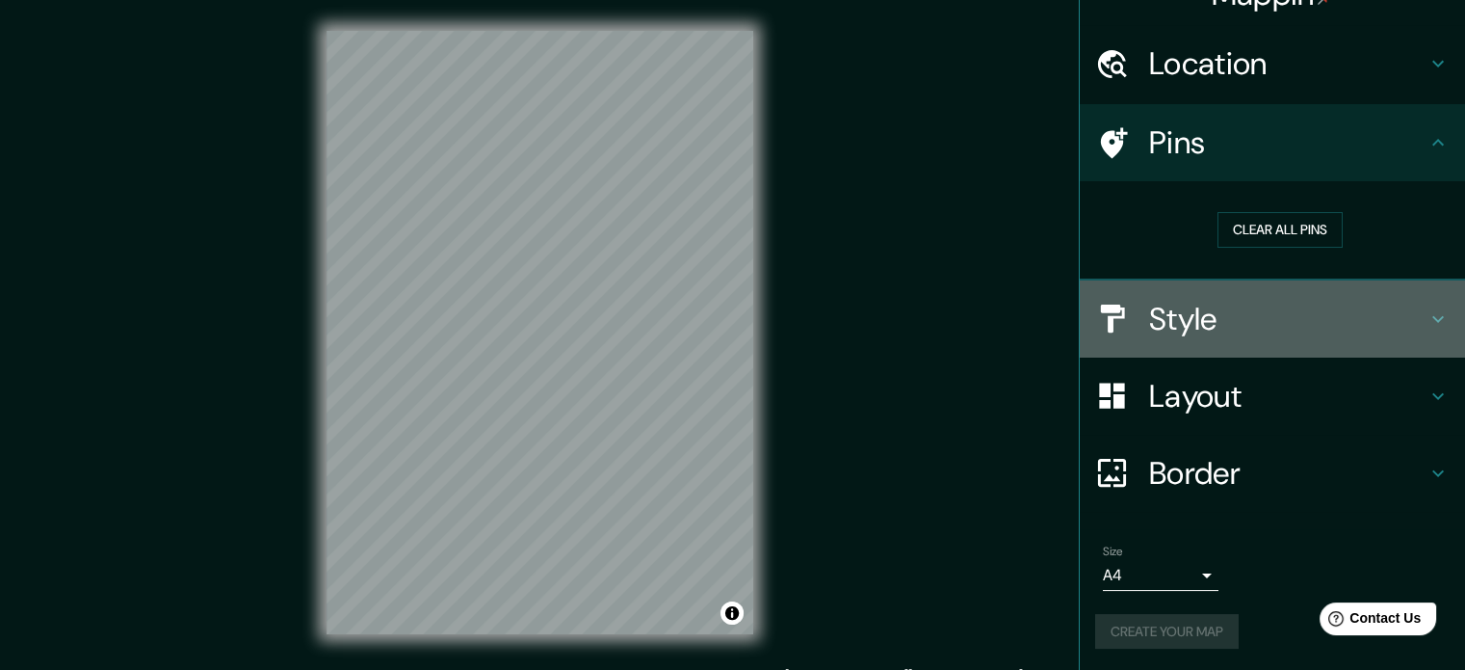
click at [1244, 327] on h4 "Style" at bounding box center [1287, 319] width 277 height 39
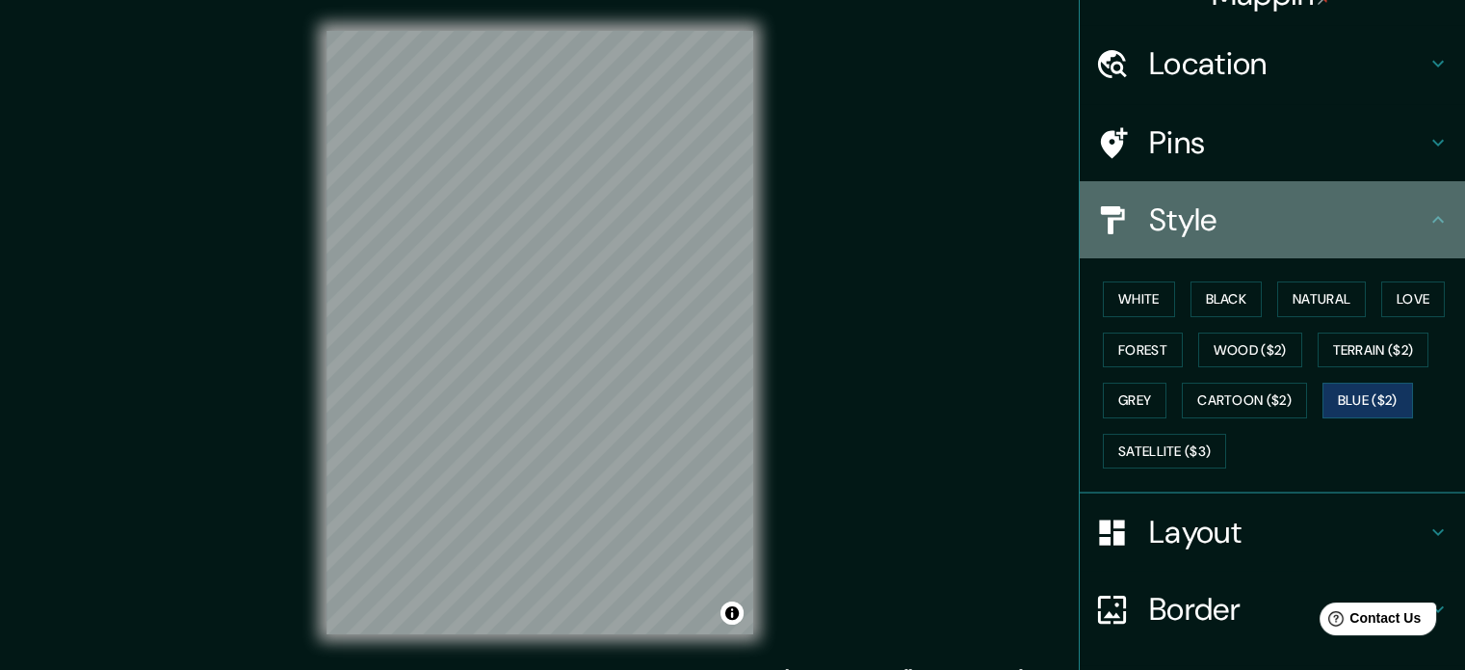
drag, startPoint x: 1326, startPoint y: 223, endPoint x: 1331, endPoint y: 211, distance: 12.5
click at [1329, 223] on h4 "Style" at bounding box center [1287, 219] width 277 height 39
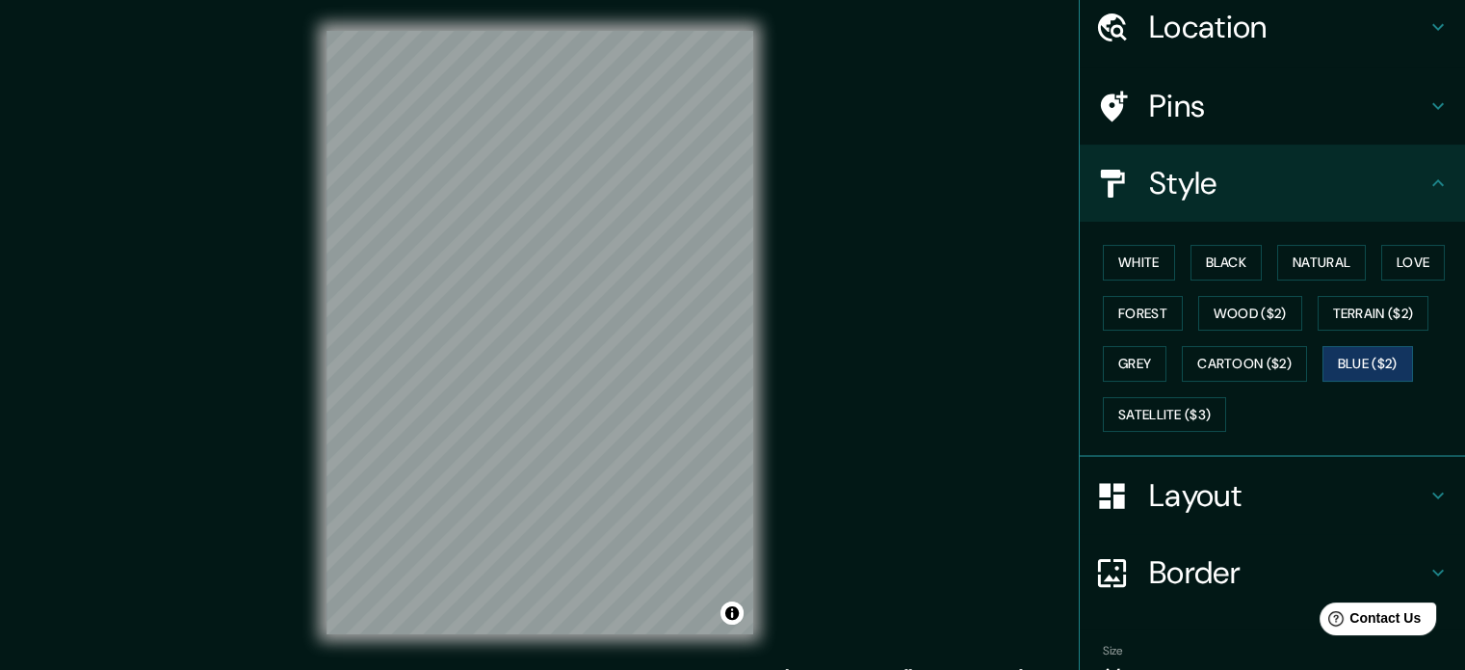
scroll to position [171, 0]
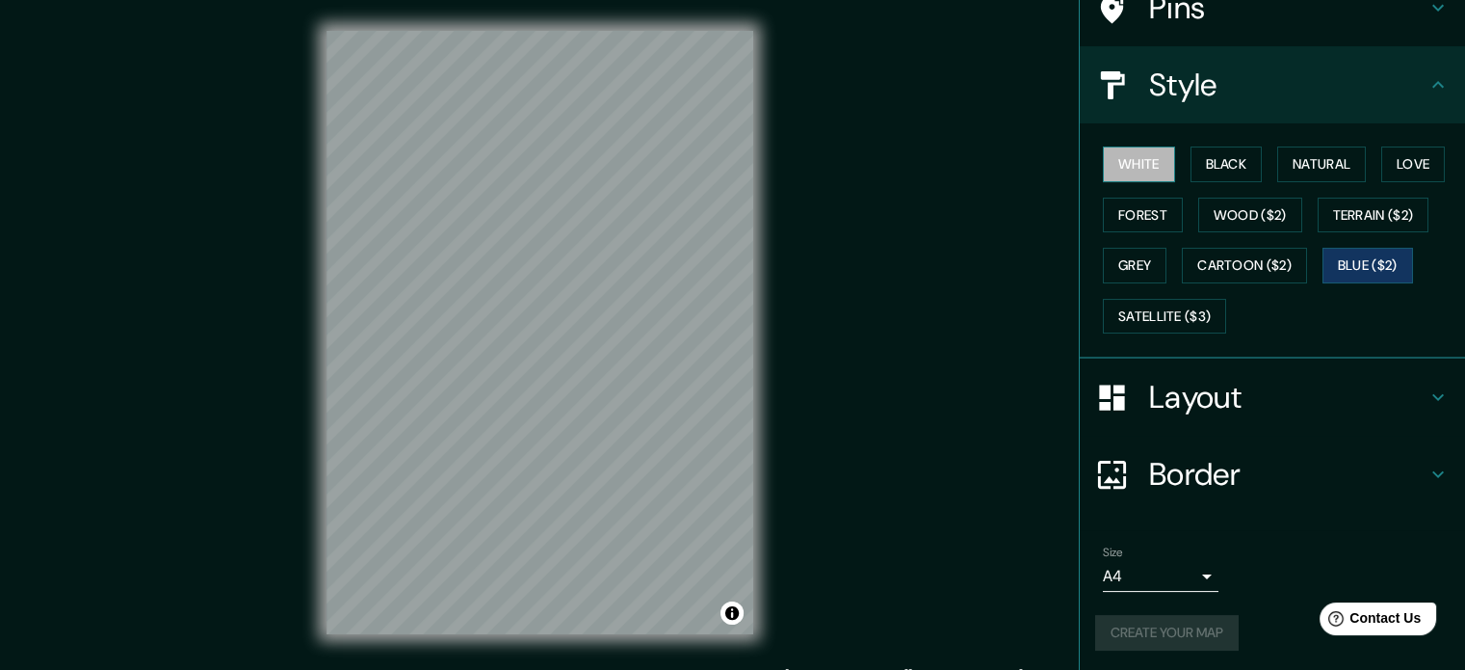
click at [1152, 168] on button "White" at bounding box center [1139, 164] width 72 height 36
click at [1119, 203] on button "Forest" at bounding box center [1143, 216] width 80 height 36
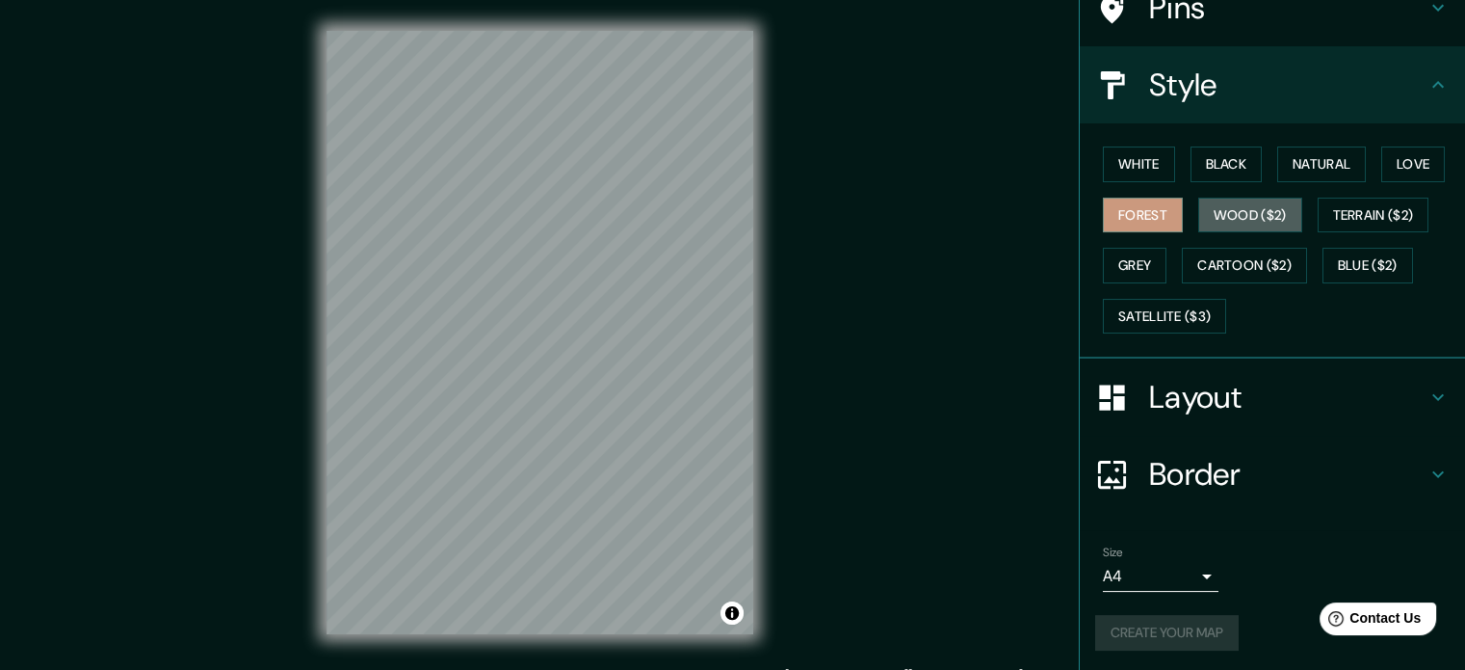
drag, startPoint x: 1267, startPoint y: 218, endPoint x: 1302, endPoint y: 243, distance: 42.8
click at [1270, 220] on button "Wood ($2)" at bounding box center [1251, 216] width 104 height 36
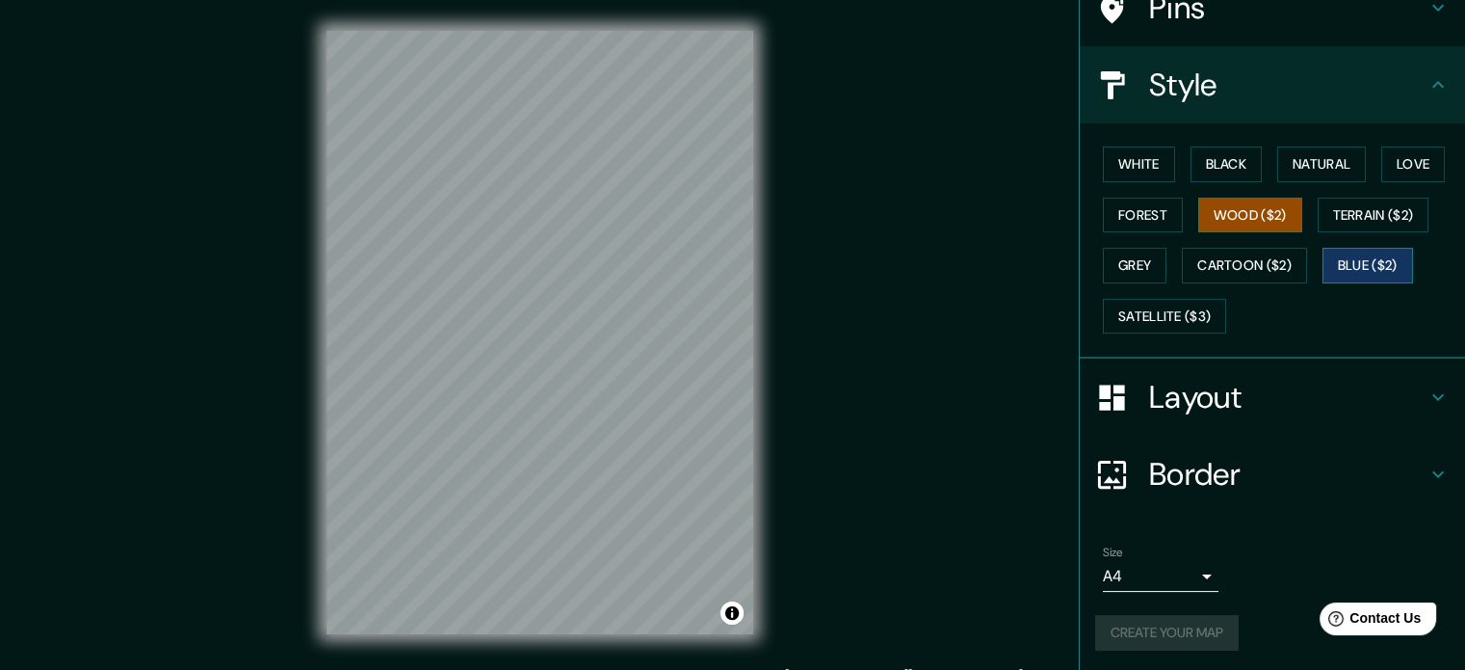
click at [1342, 263] on button "Blue ($2)" at bounding box center [1368, 266] width 91 height 36
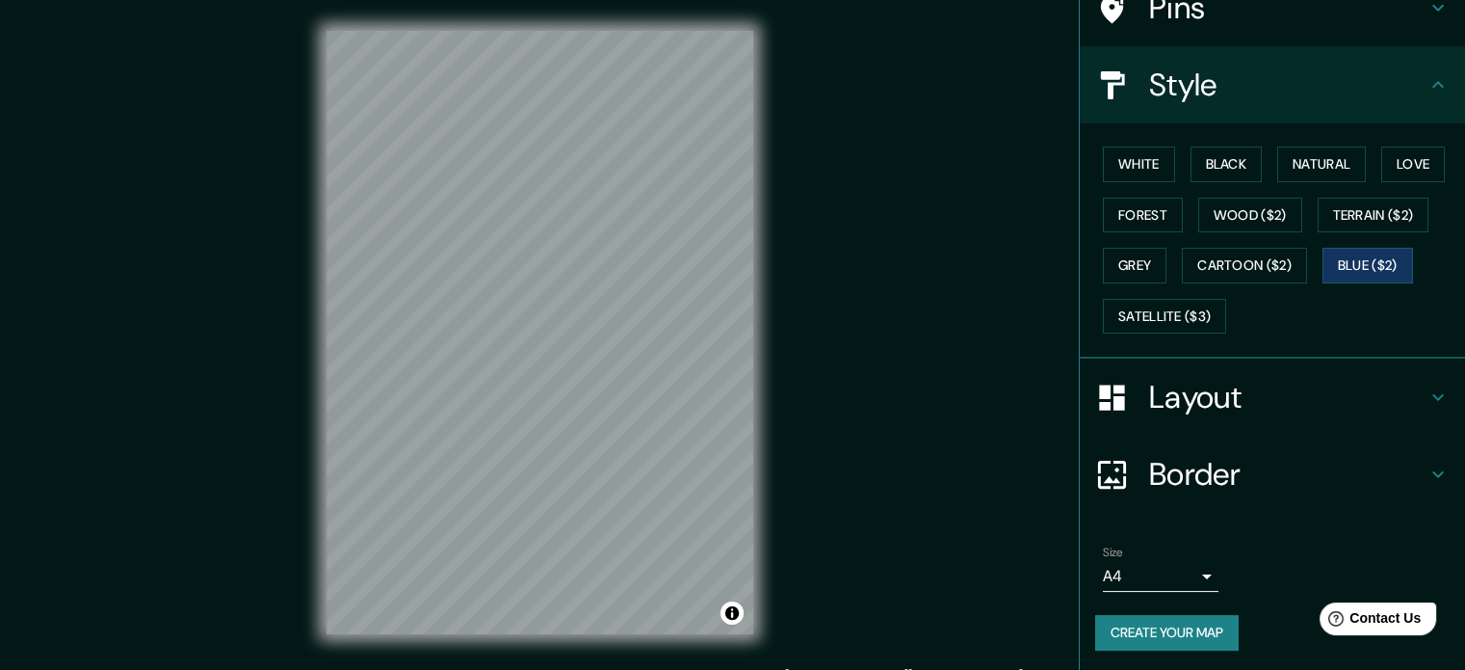
click at [879, 261] on div "Mappin Location [PERSON_NAME][GEOGRAPHIC_DATA], [PERSON_NAME][GEOGRAPHIC_DATA],…" at bounding box center [732, 348] width 1465 height 696
